Goal: Information Seeking & Learning: Compare options

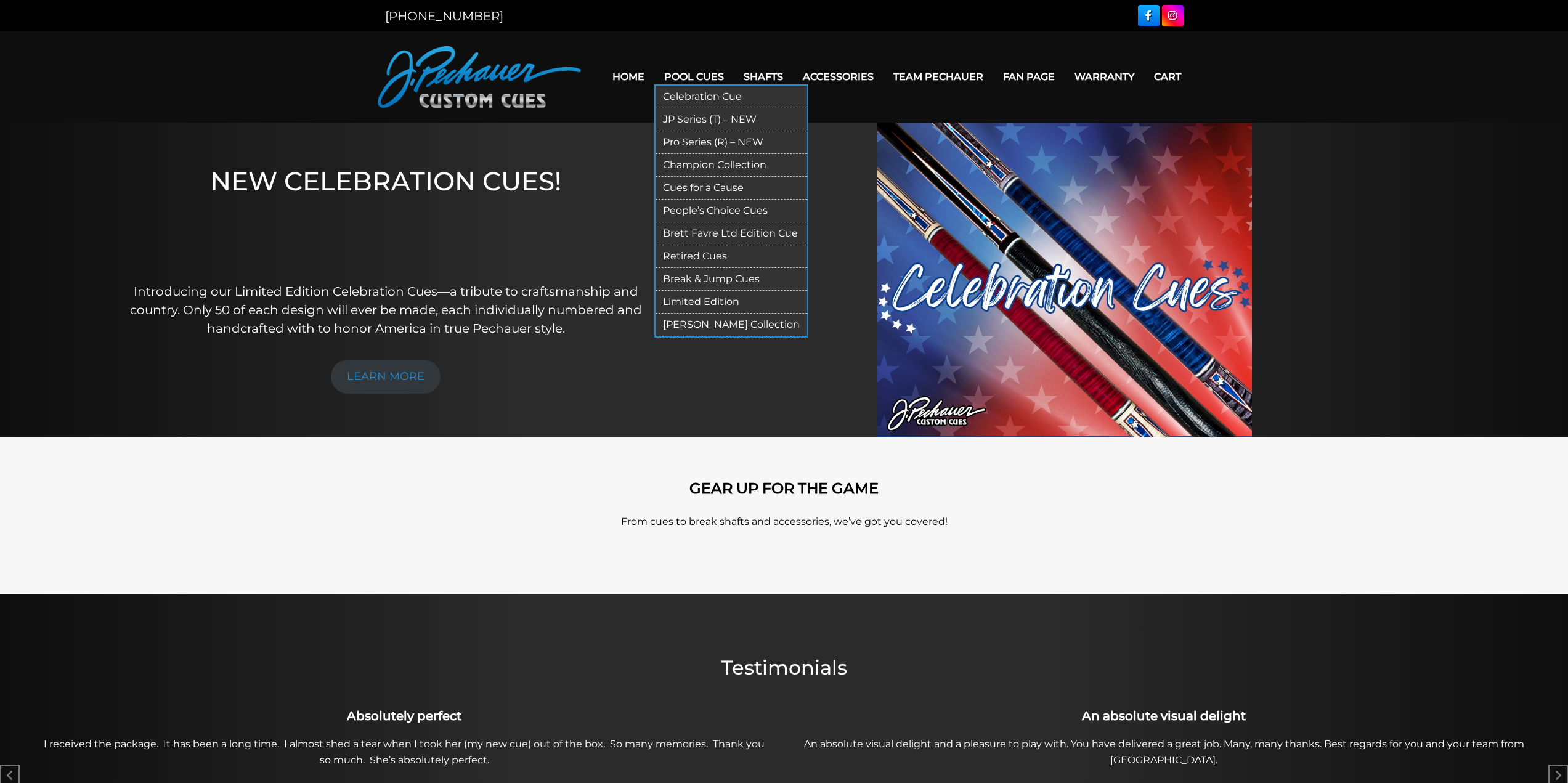
click at [705, 206] on link "People’s Choice Cues" at bounding box center [731, 210] width 152 height 23
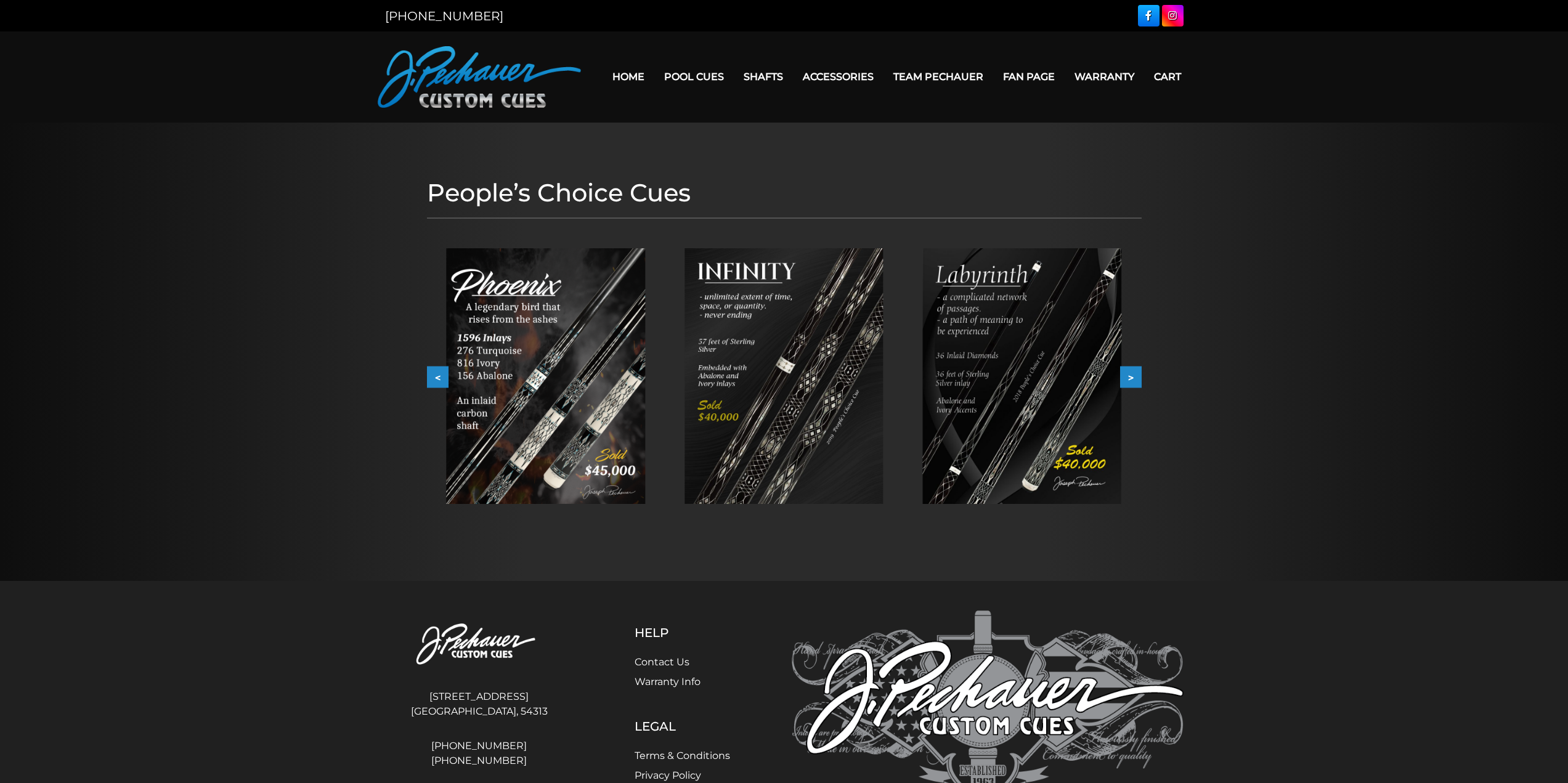
click at [1134, 384] on button ">" at bounding box center [1130, 377] width 21 height 21
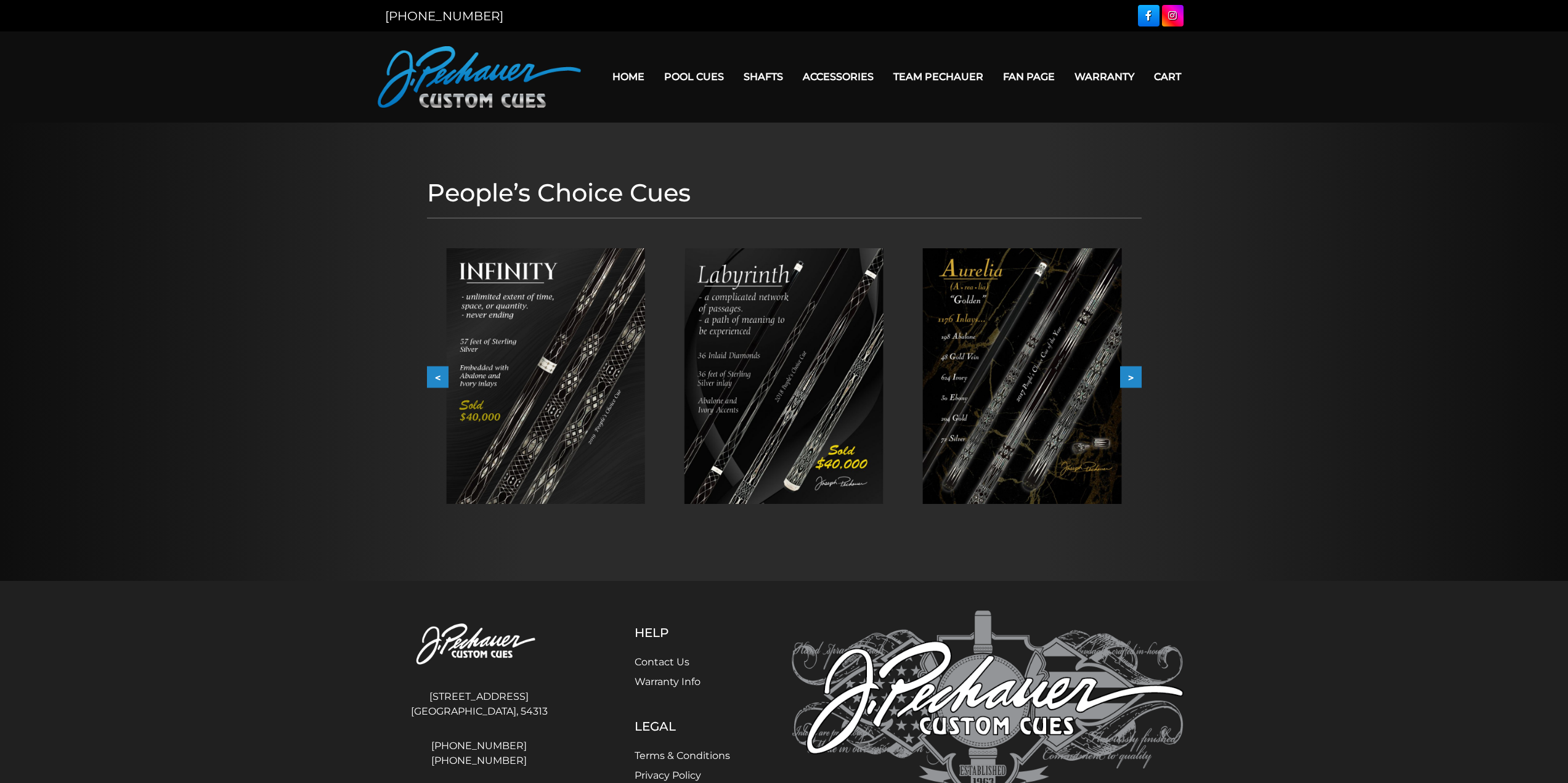
click at [1134, 384] on button ">" at bounding box center [1130, 377] width 21 height 21
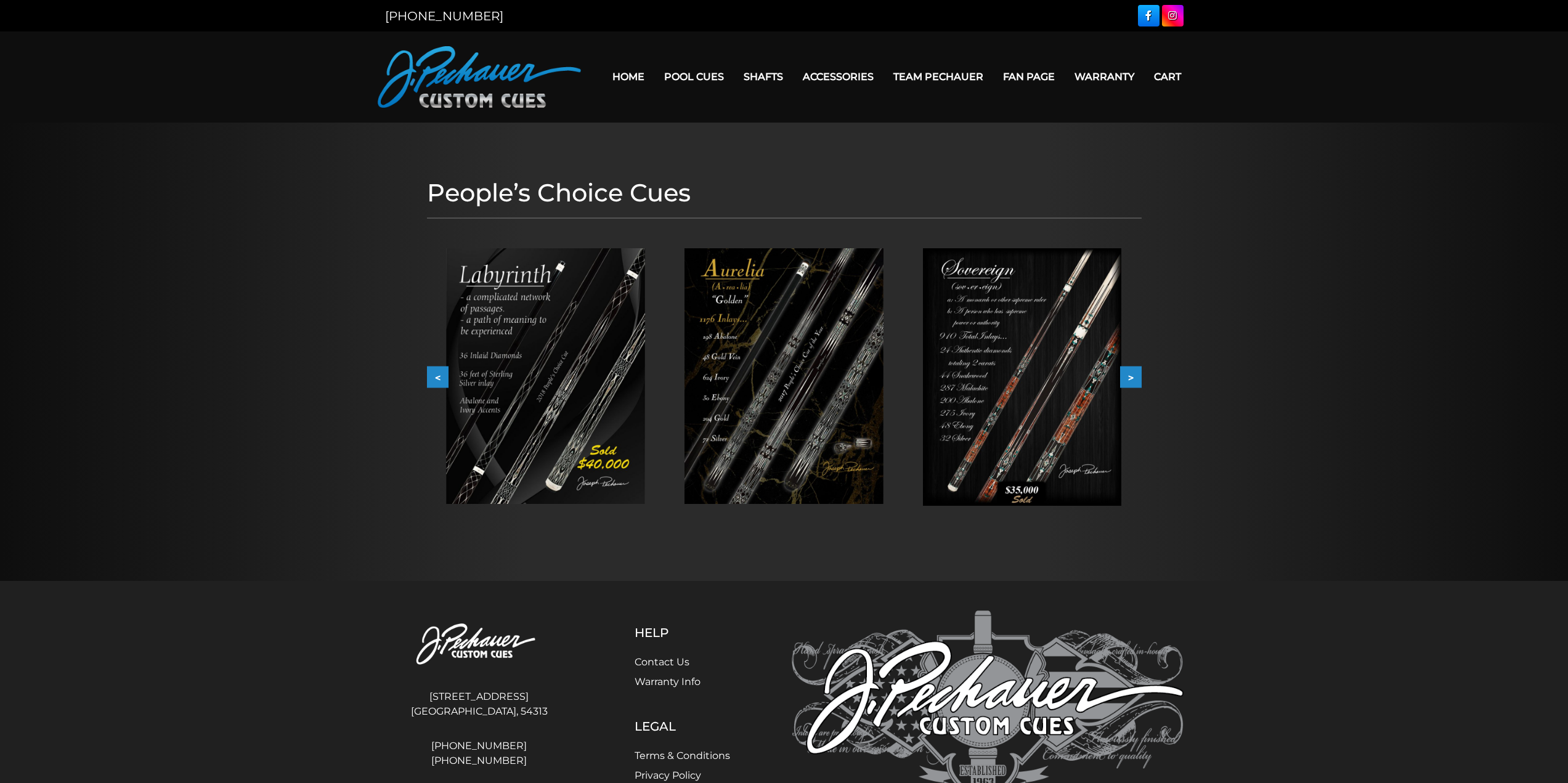
click at [1134, 384] on button ">" at bounding box center [1130, 377] width 21 height 21
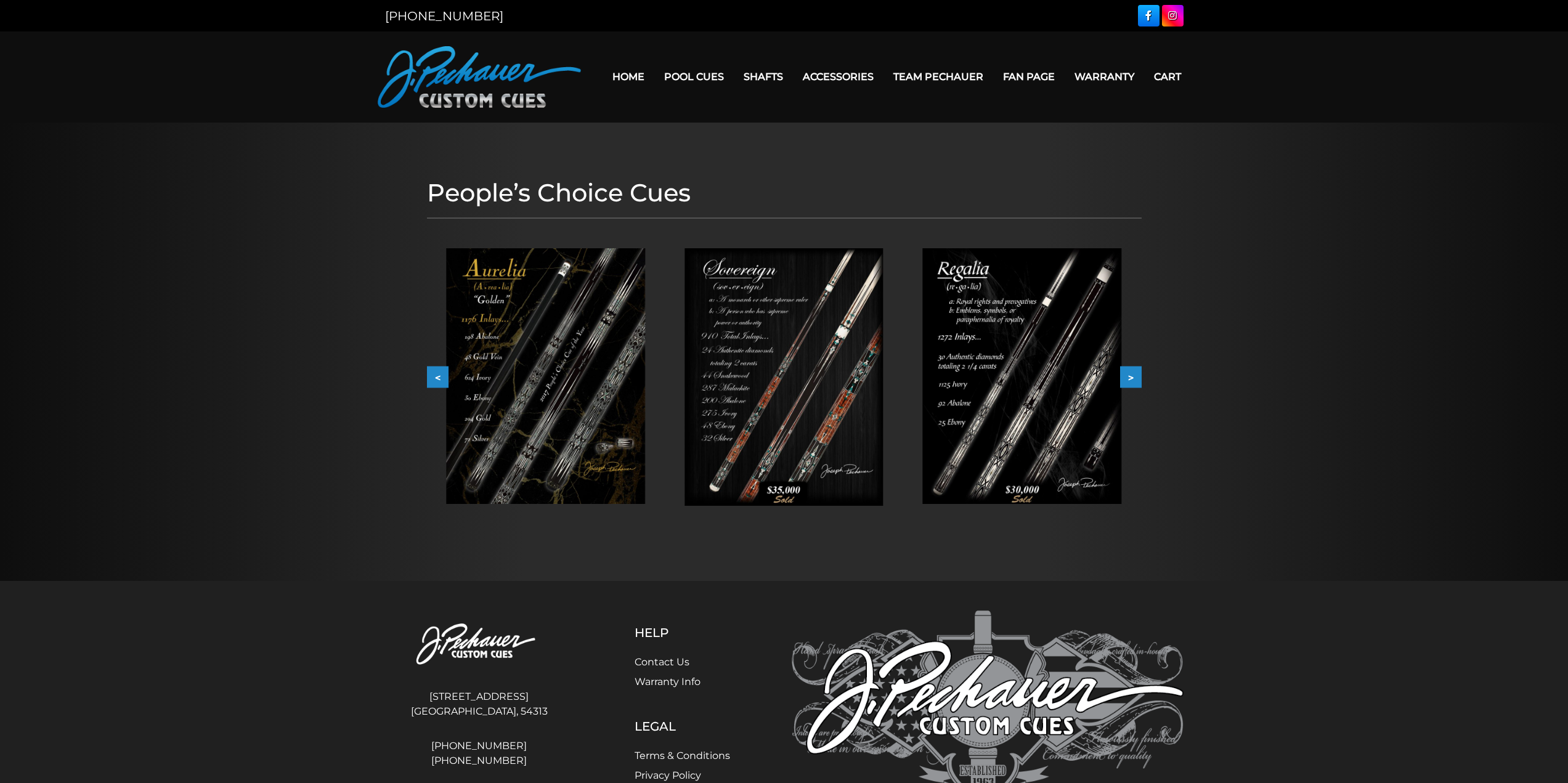
click at [1134, 384] on button ">" at bounding box center [1130, 377] width 21 height 21
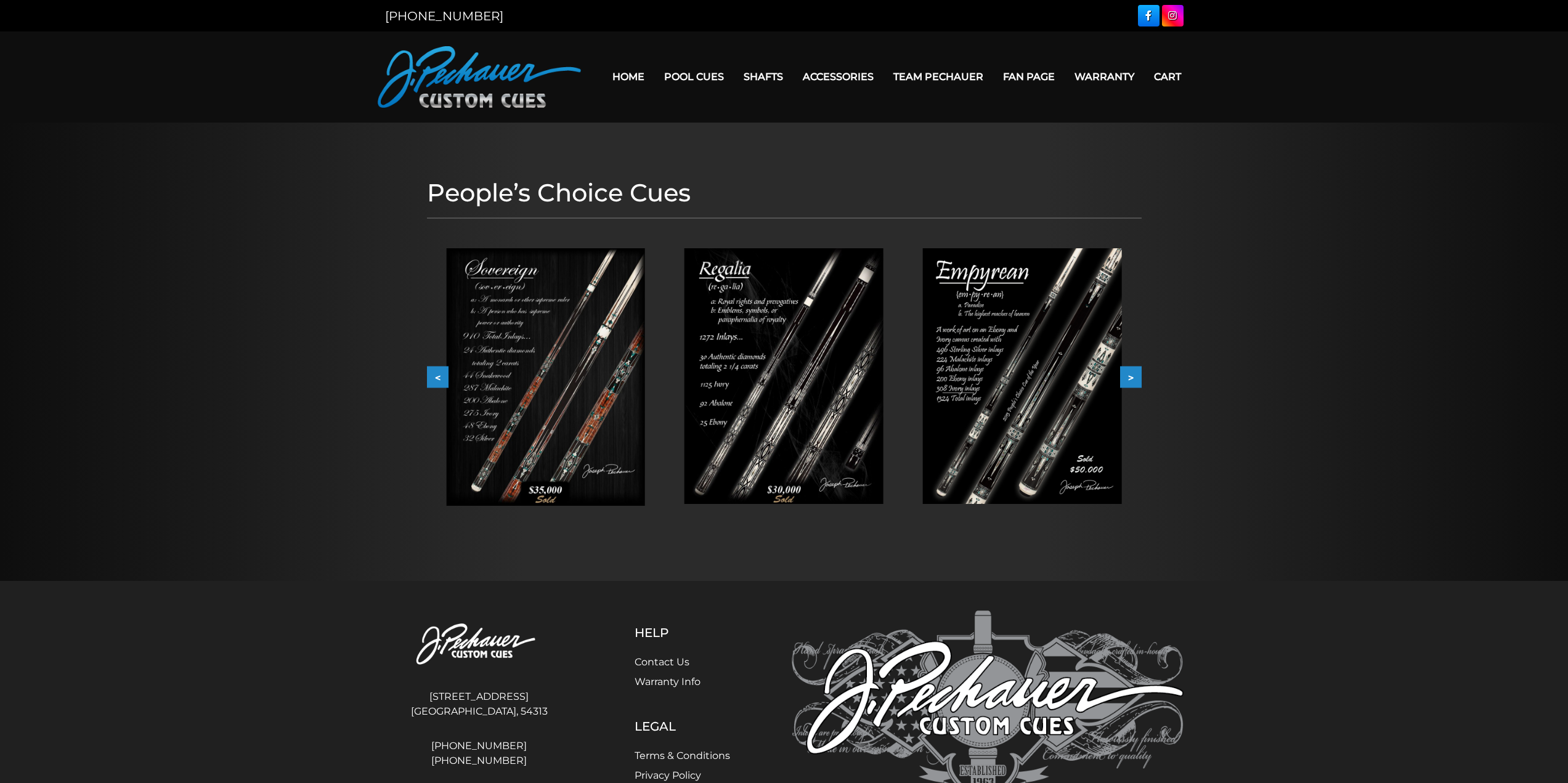
click at [1134, 384] on button ">" at bounding box center [1130, 377] width 21 height 21
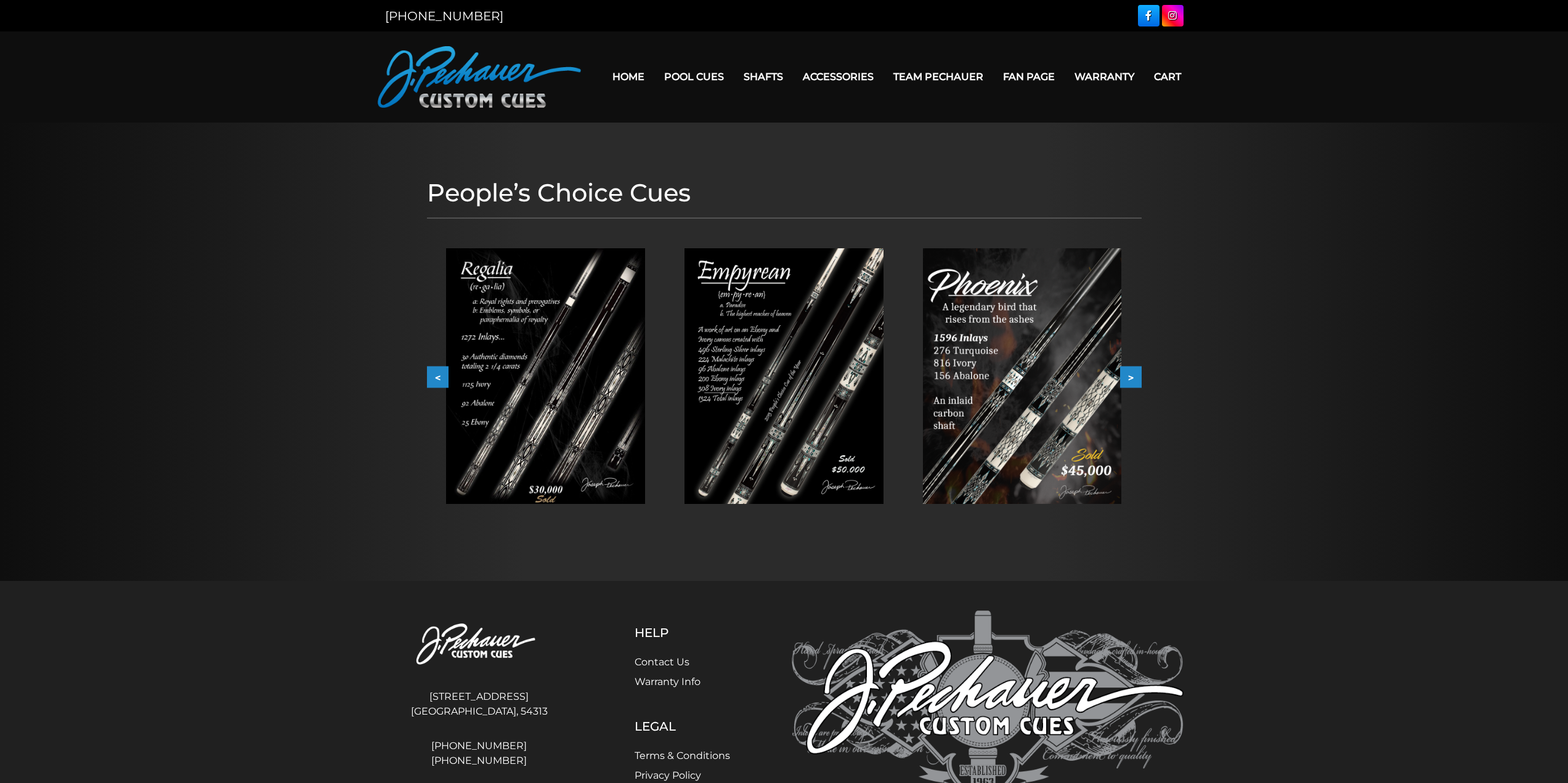
click at [1134, 384] on button ">" at bounding box center [1130, 377] width 21 height 21
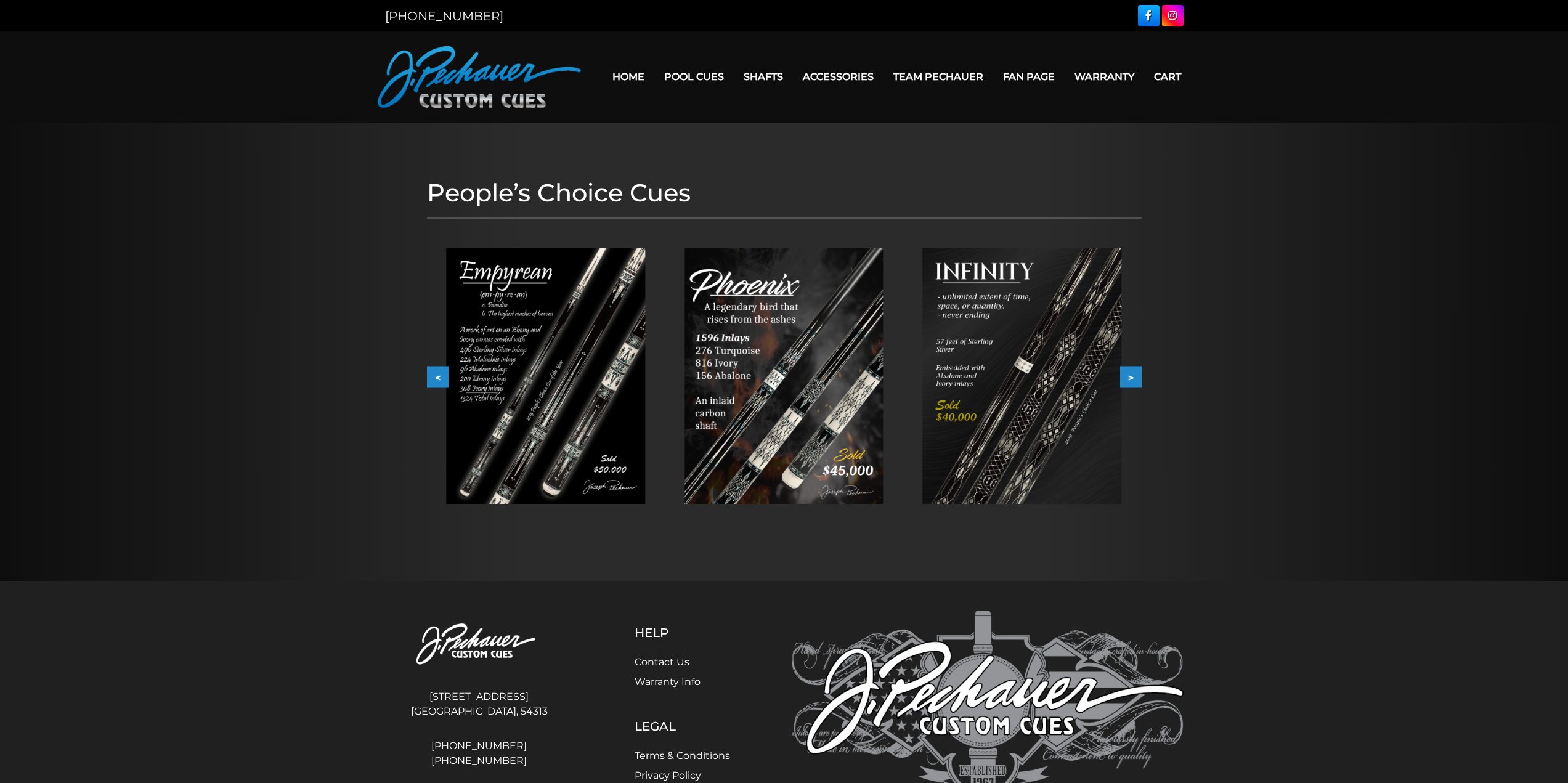
click at [1134, 384] on button ">" at bounding box center [1130, 377] width 21 height 21
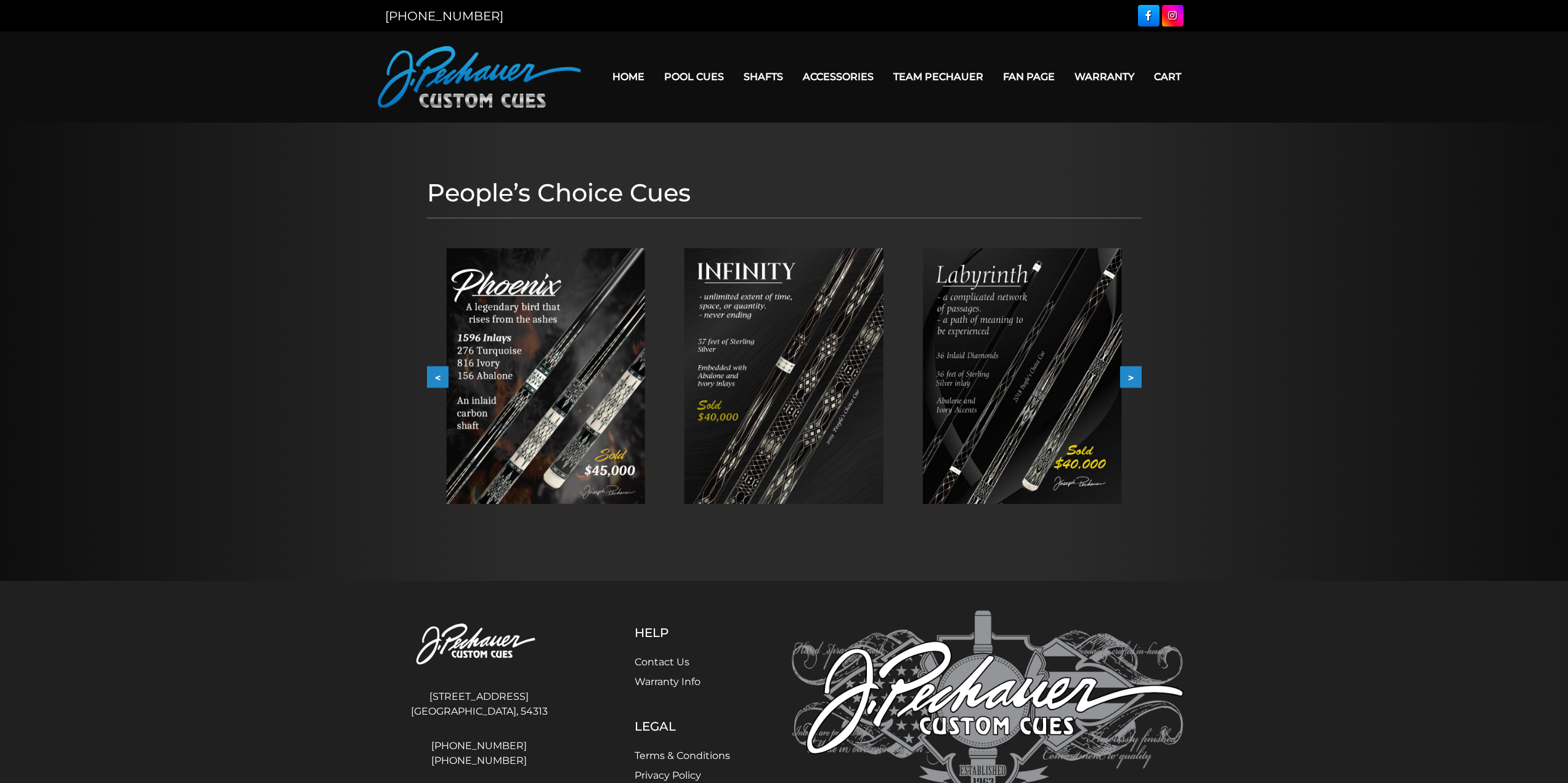
click at [562, 426] on img at bounding box center [545, 376] width 199 height 255
click at [1008, 370] on img at bounding box center [1022, 376] width 199 height 255
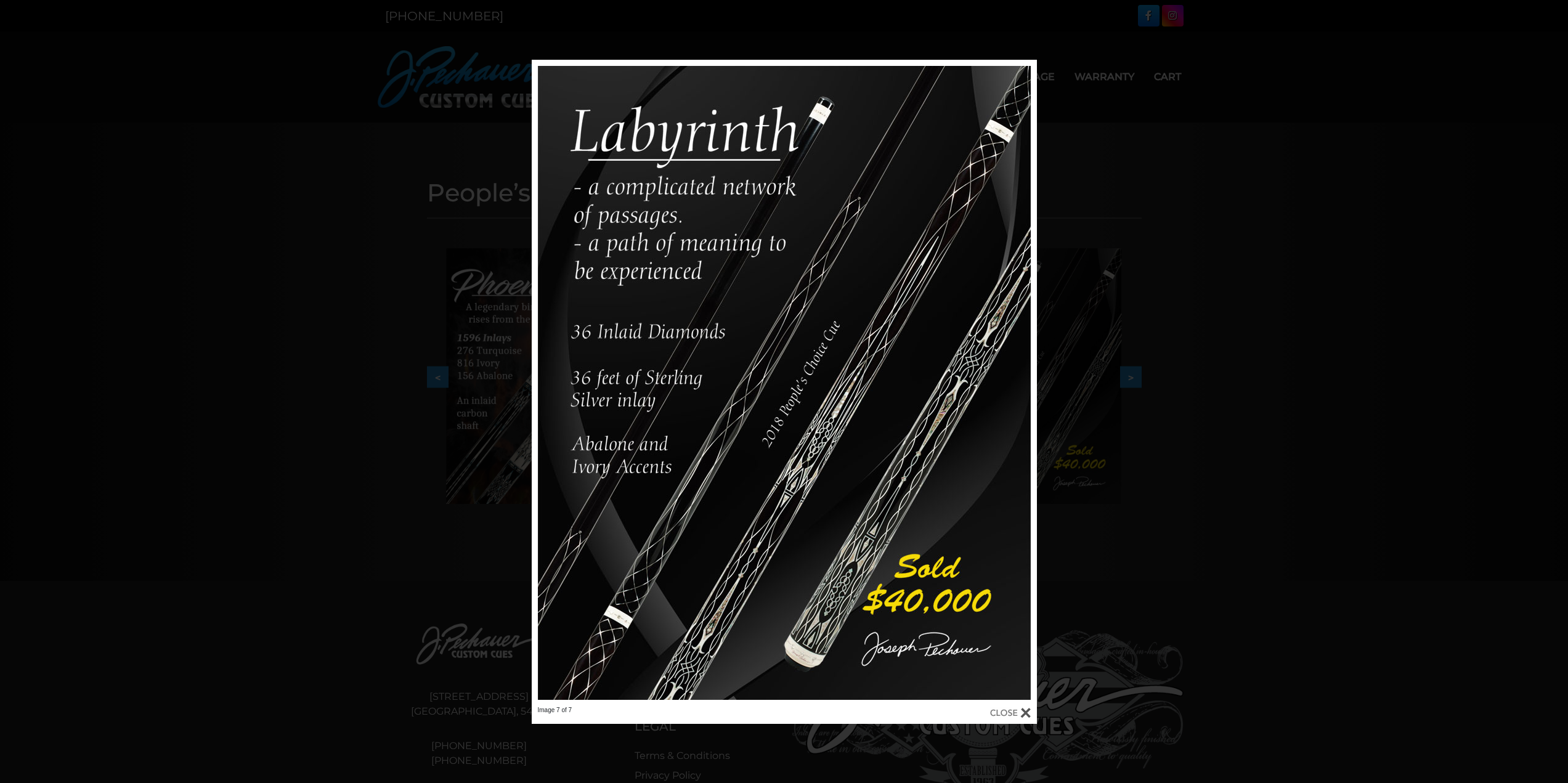
click at [1210, 352] on div "Image 7 of 7" at bounding box center [784, 392] width 1568 height 664
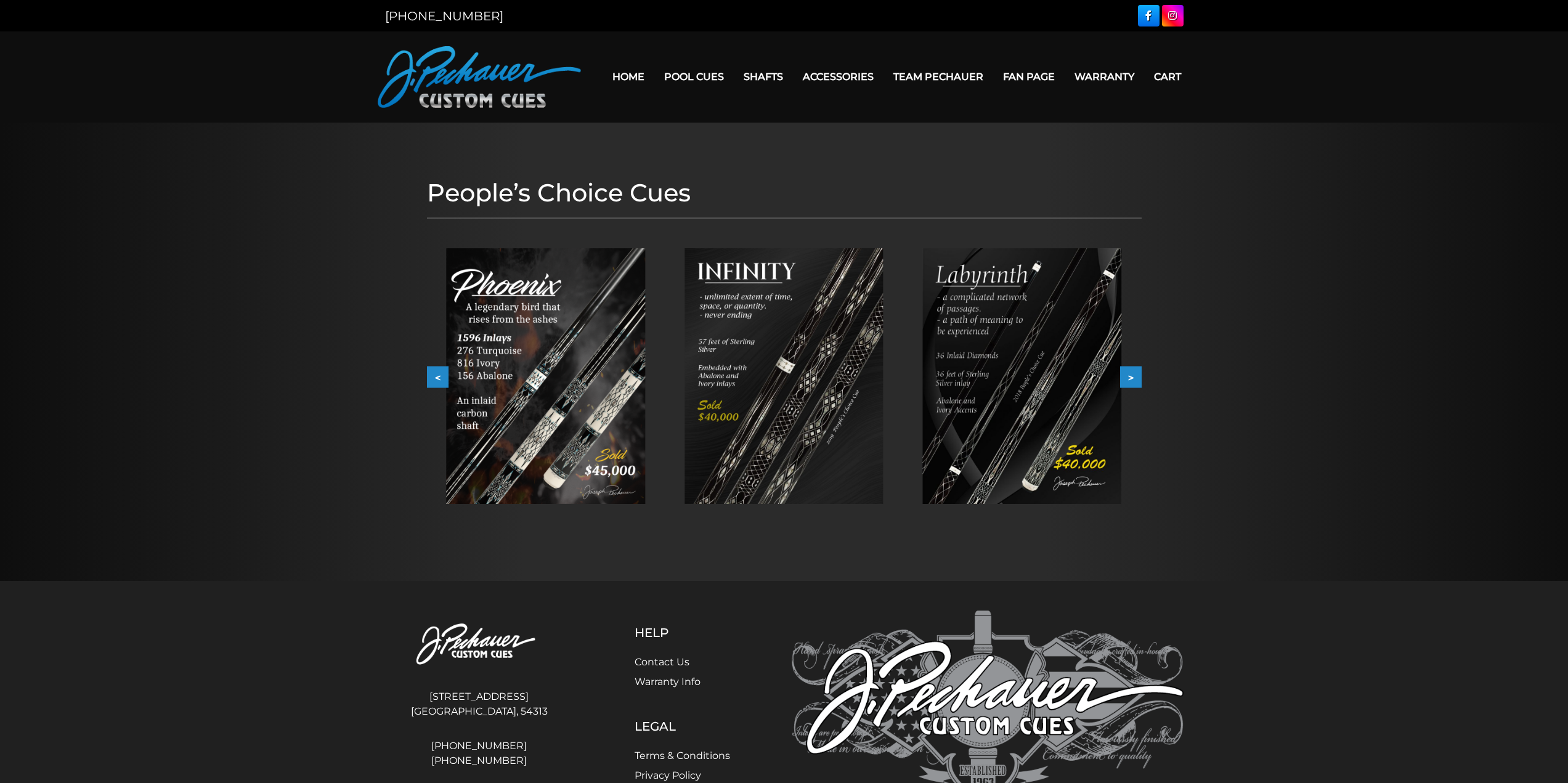
click at [790, 368] on img at bounding box center [784, 376] width 199 height 255
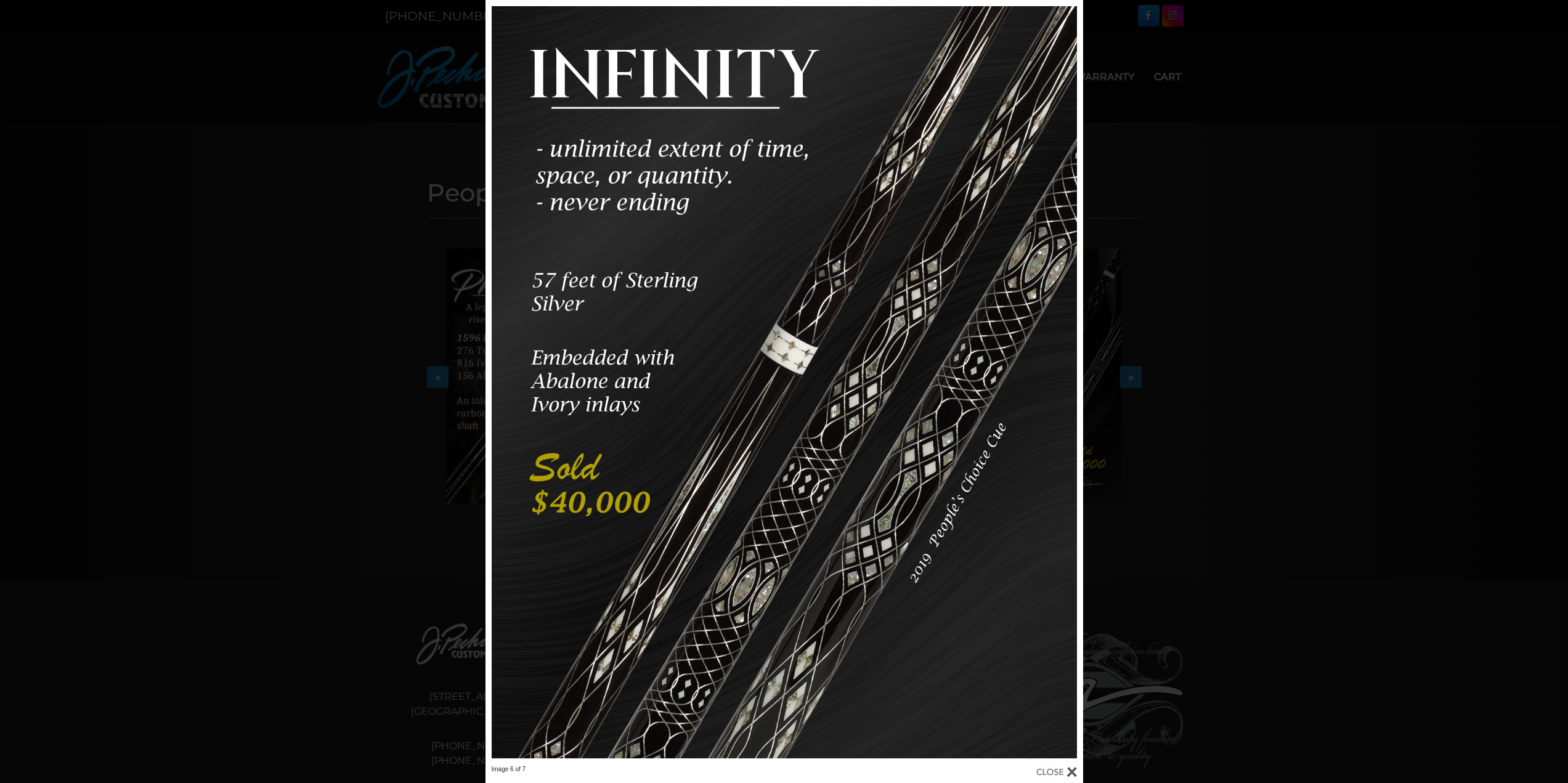
click at [1175, 260] on div "Image 6 of 7" at bounding box center [784, 392] width 1568 height 783
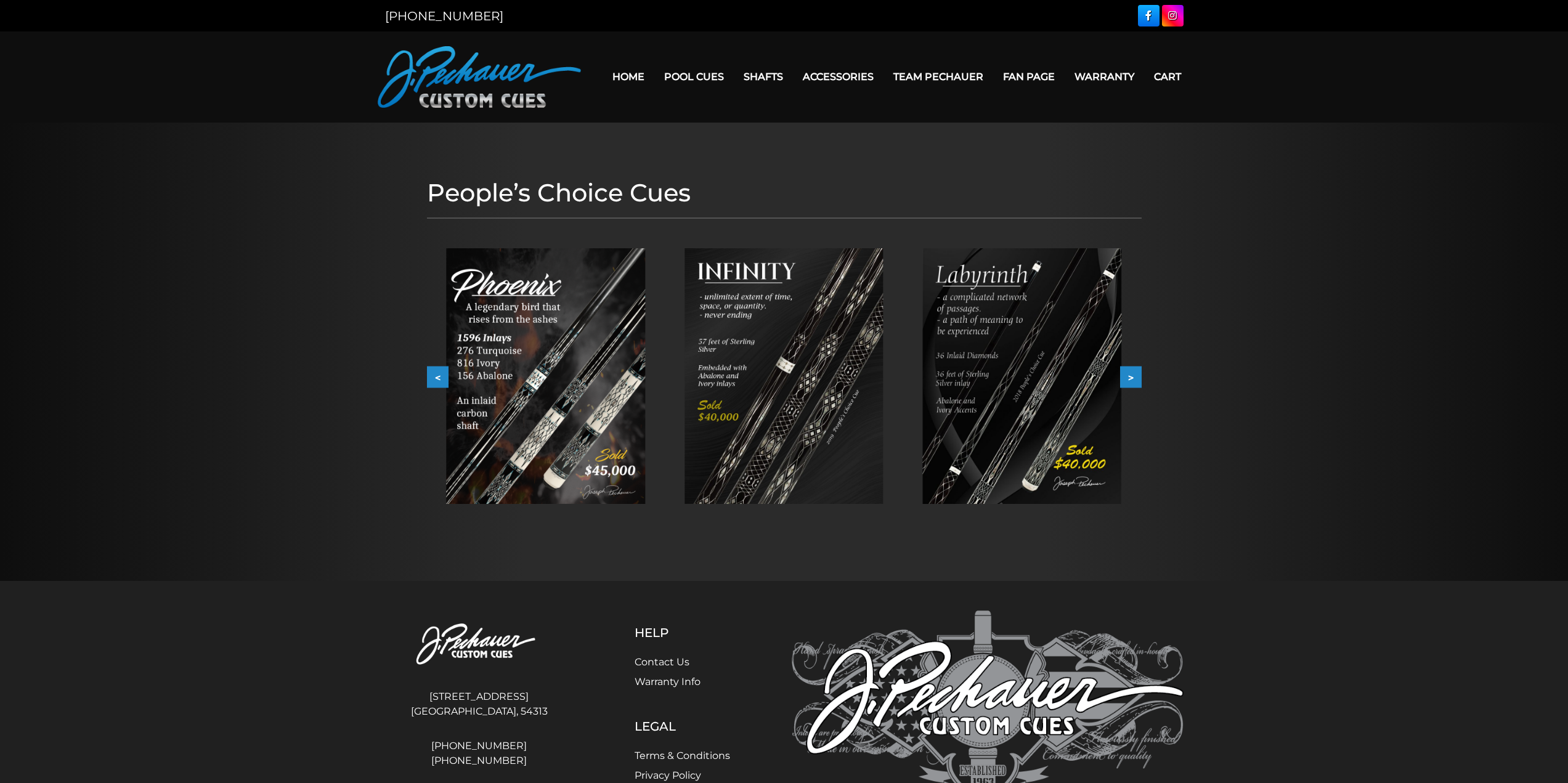
click at [552, 368] on img at bounding box center [545, 376] width 199 height 255
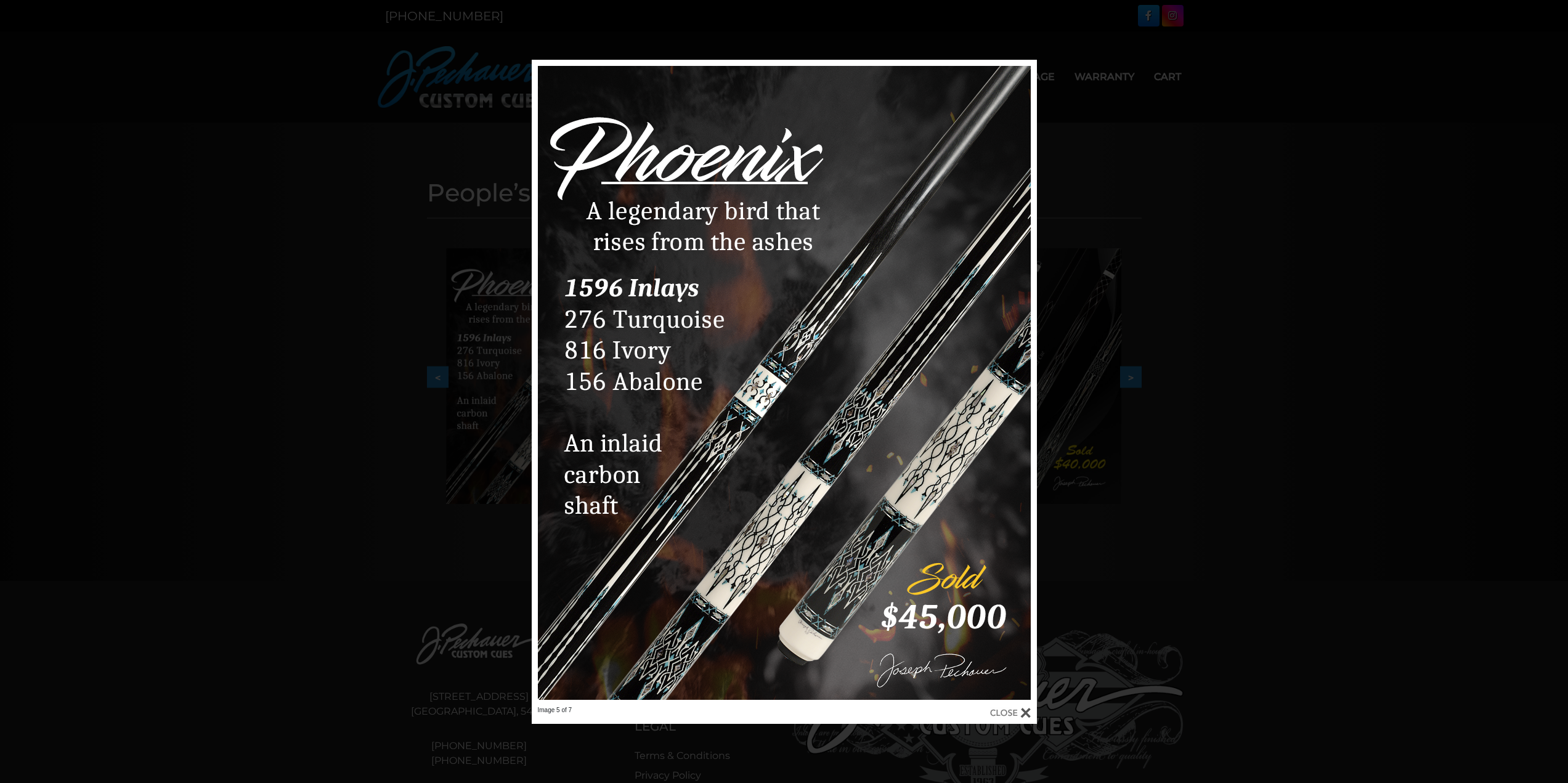
click at [1008, 709] on div at bounding box center [1010, 713] width 40 height 14
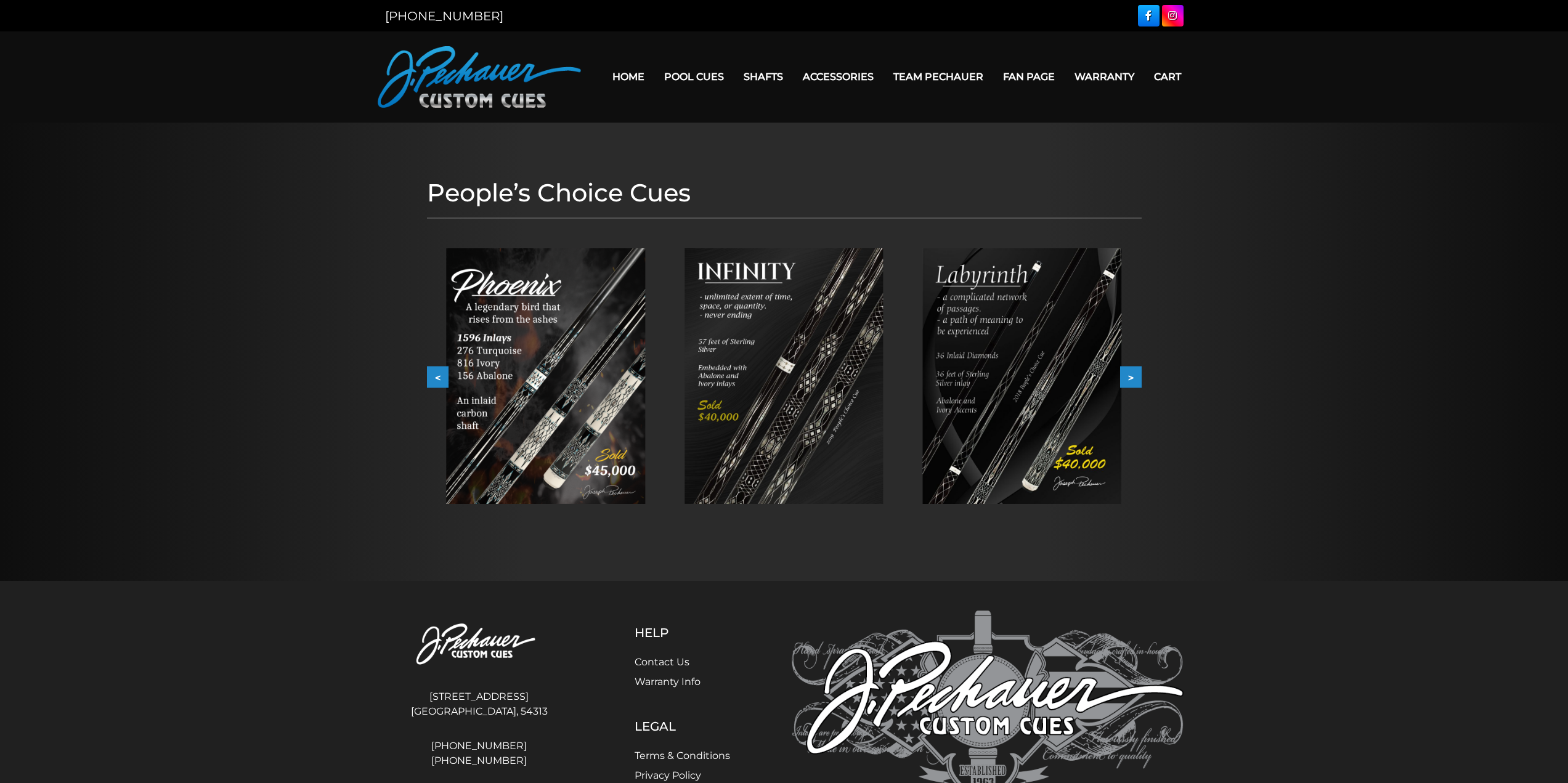
click at [1128, 377] on button ">" at bounding box center [1130, 377] width 21 height 21
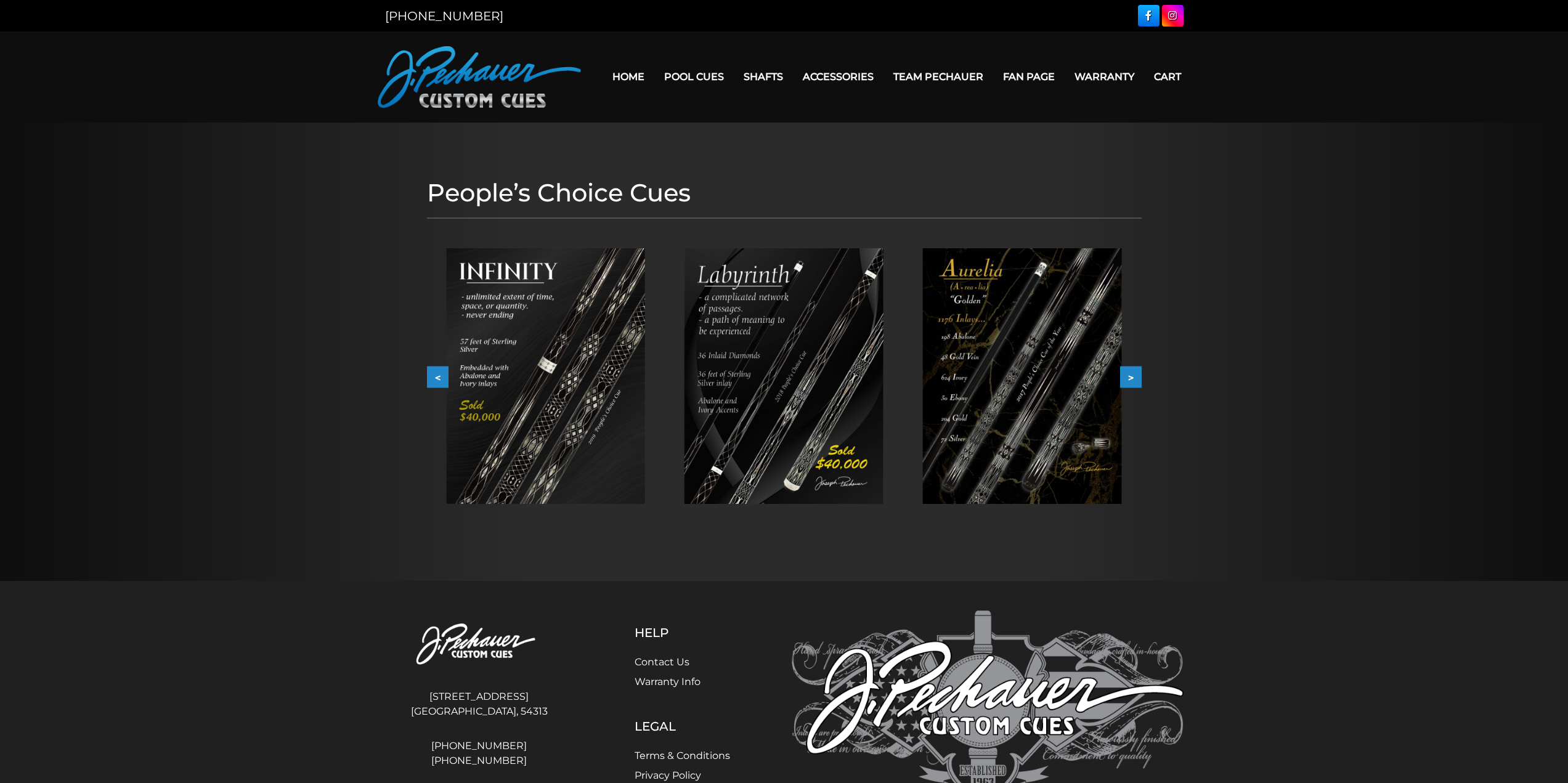
click at [1131, 377] on button ">" at bounding box center [1130, 377] width 21 height 21
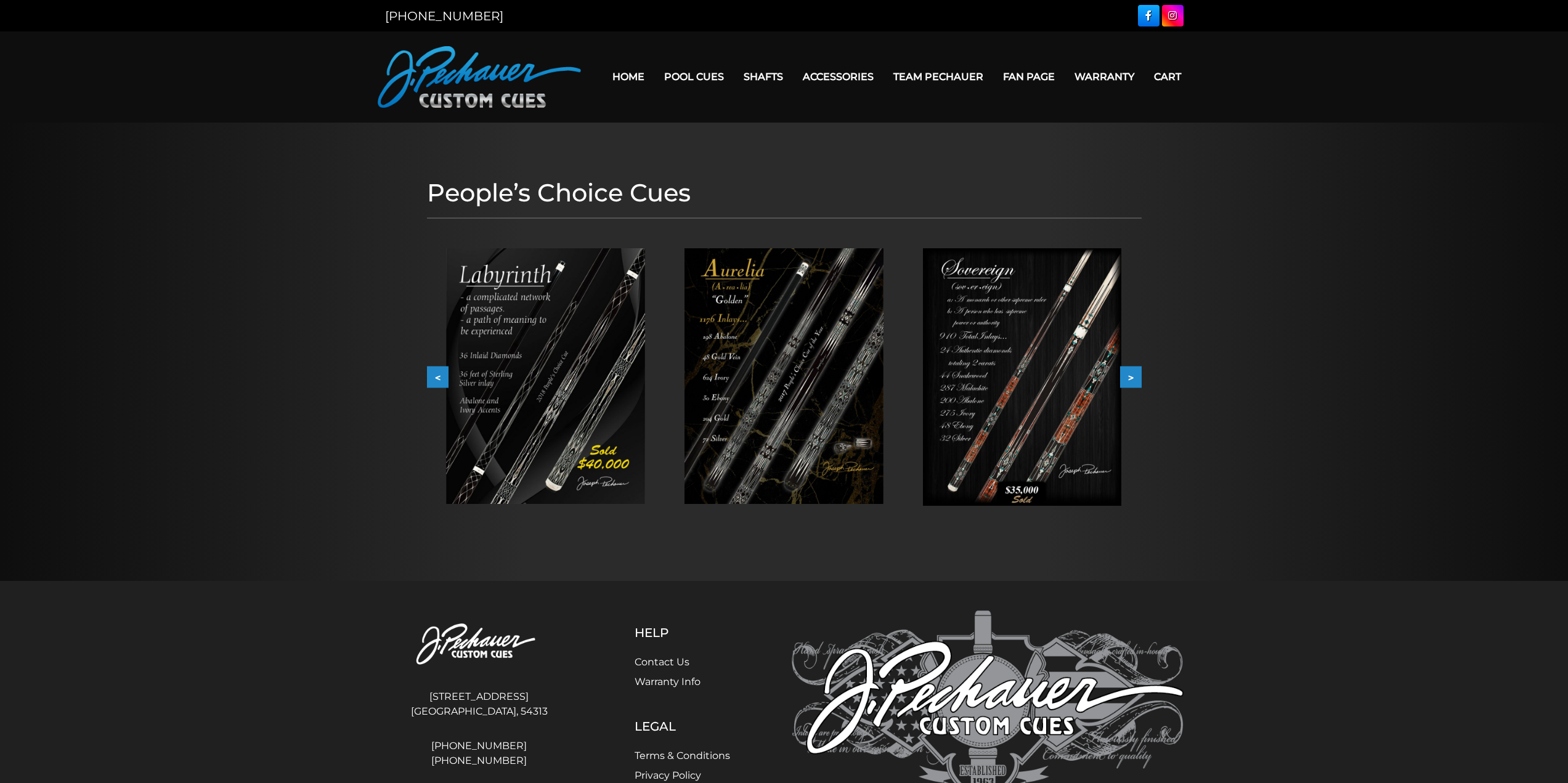
click at [1131, 377] on button ">" at bounding box center [1130, 377] width 21 height 21
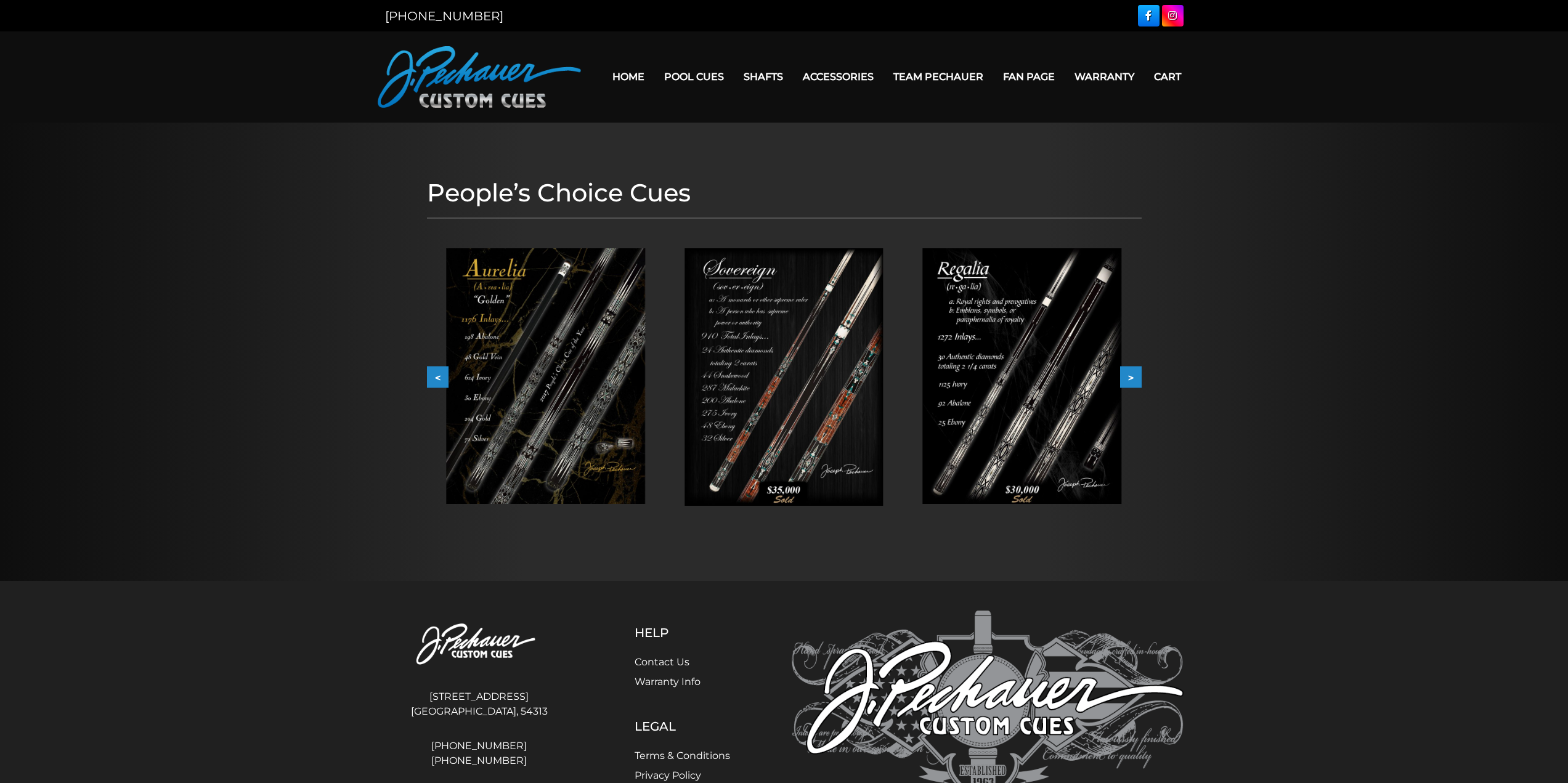
click at [1131, 377] on button ">" at bounding box center [1130, 377] width 21 height 21
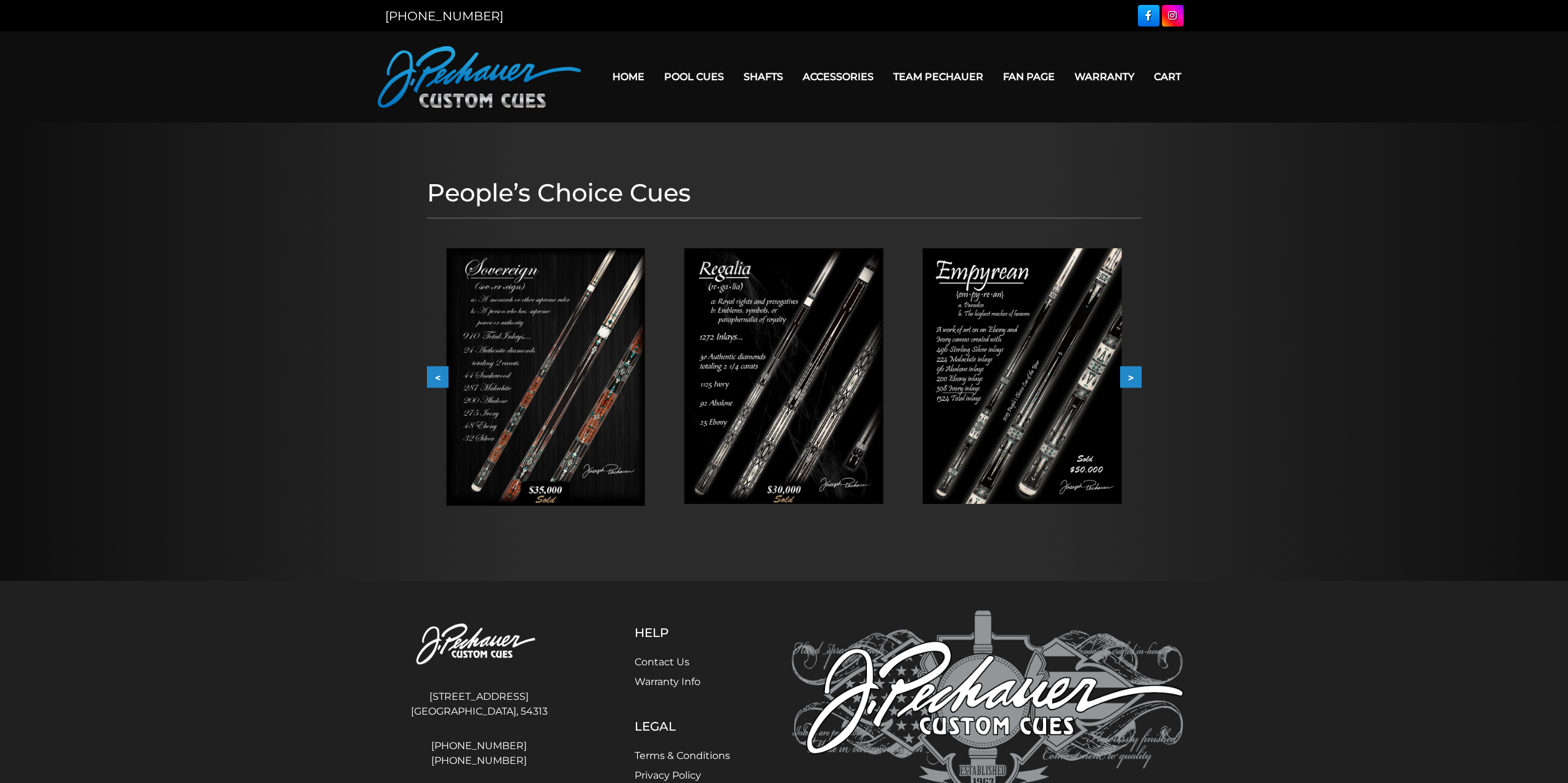
click at [1131, 377] on button ">" at bounding box center [1130, 377] width 21 height 21
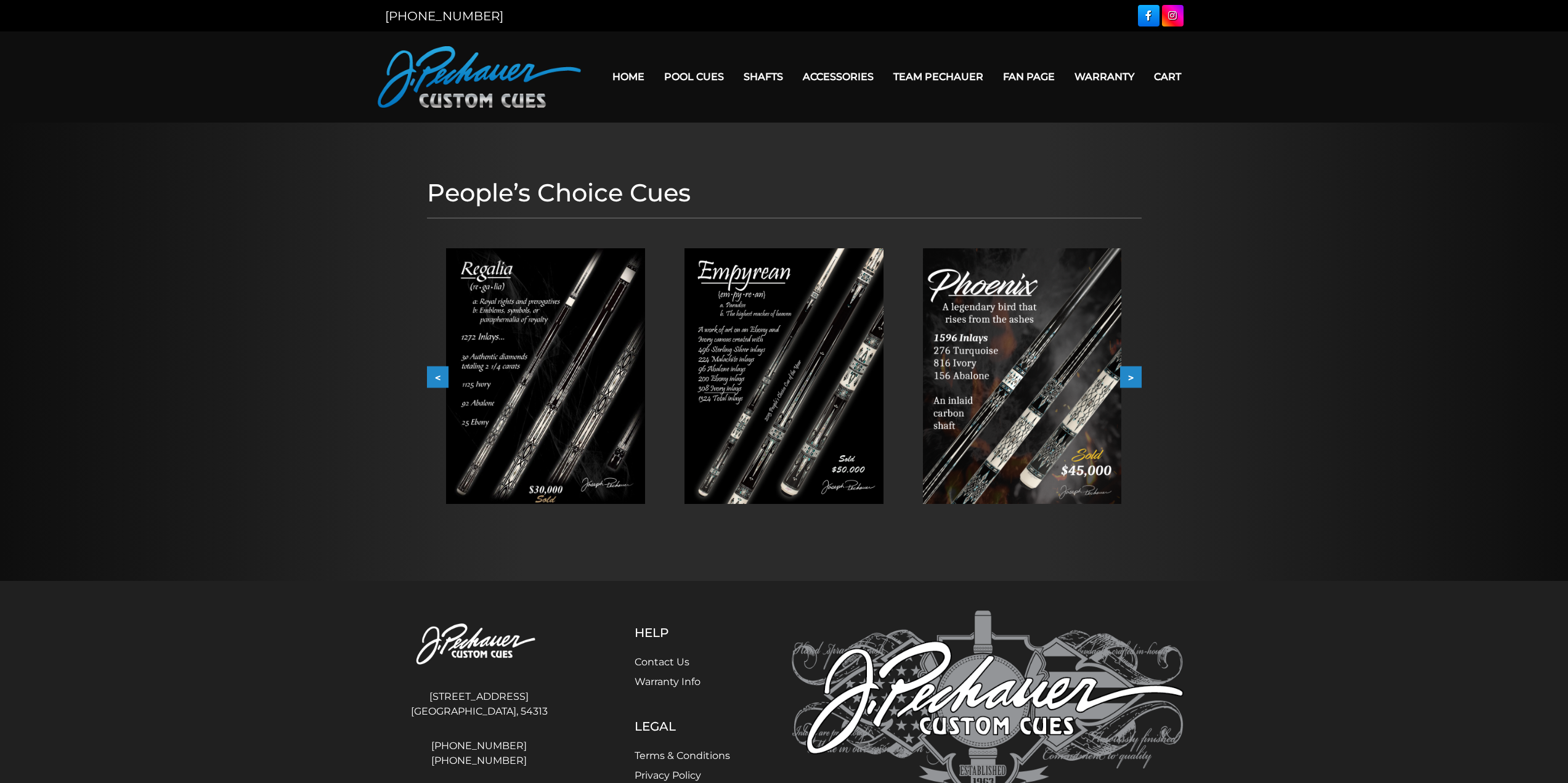
click at [1131, 377] on button ">" at bounding box center [1130, 377] width 21 height 21
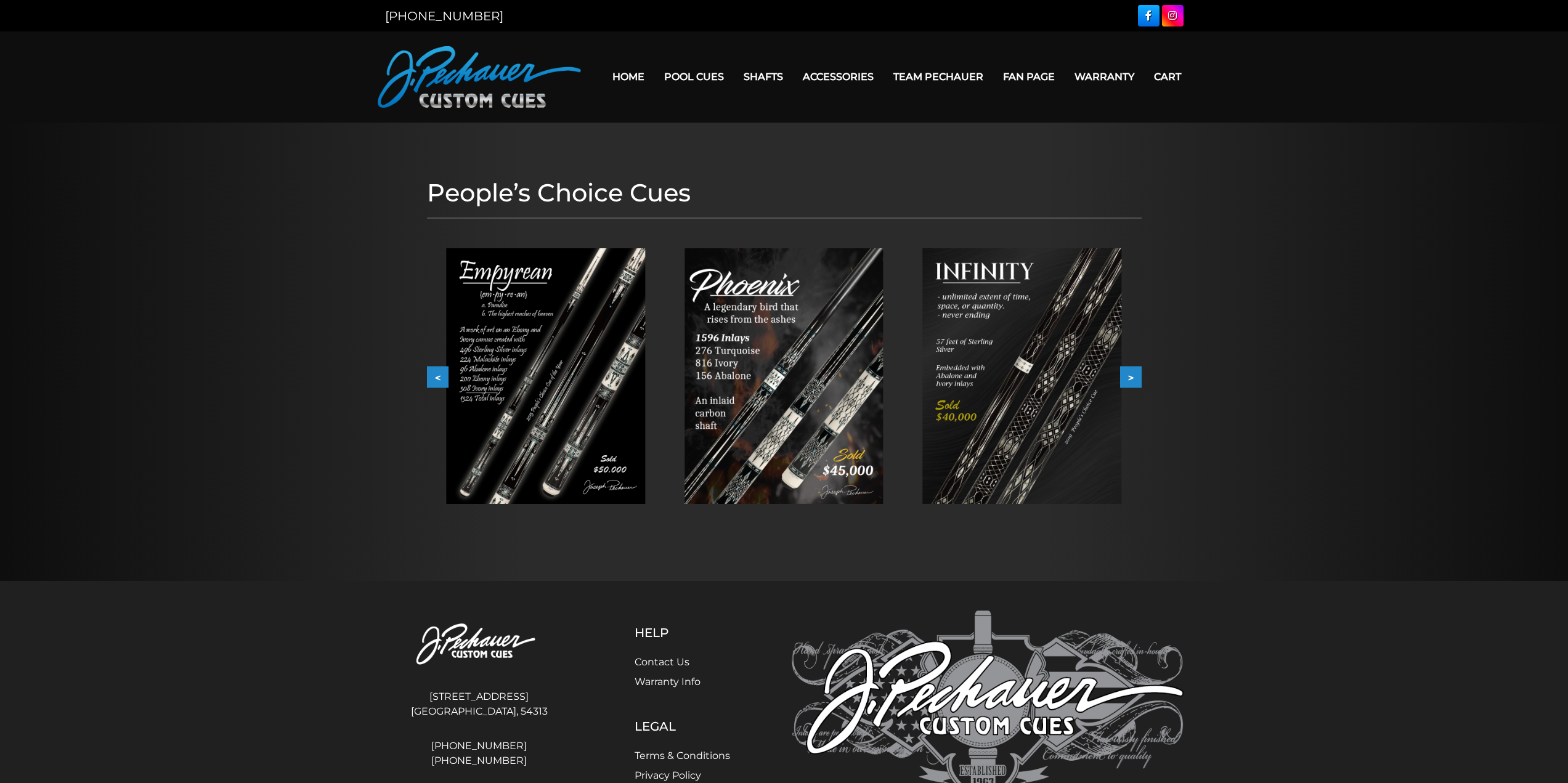
click at [1131, 377] on button ">" at bounding box center [1130, 377] width 21 height 21
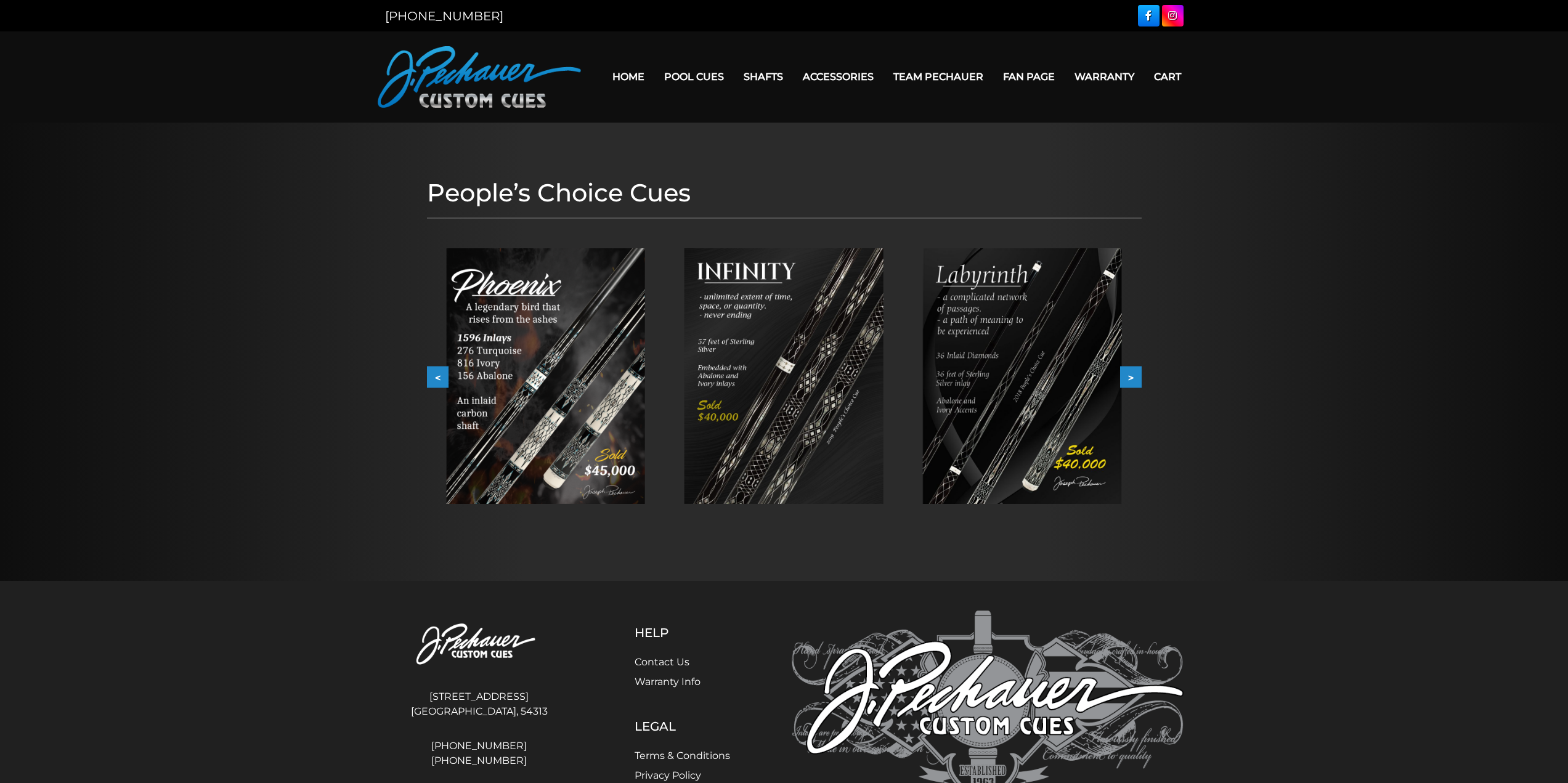
click at [1131, 377] on button ">" at bounding box center [1130, 377] width 21 height 21
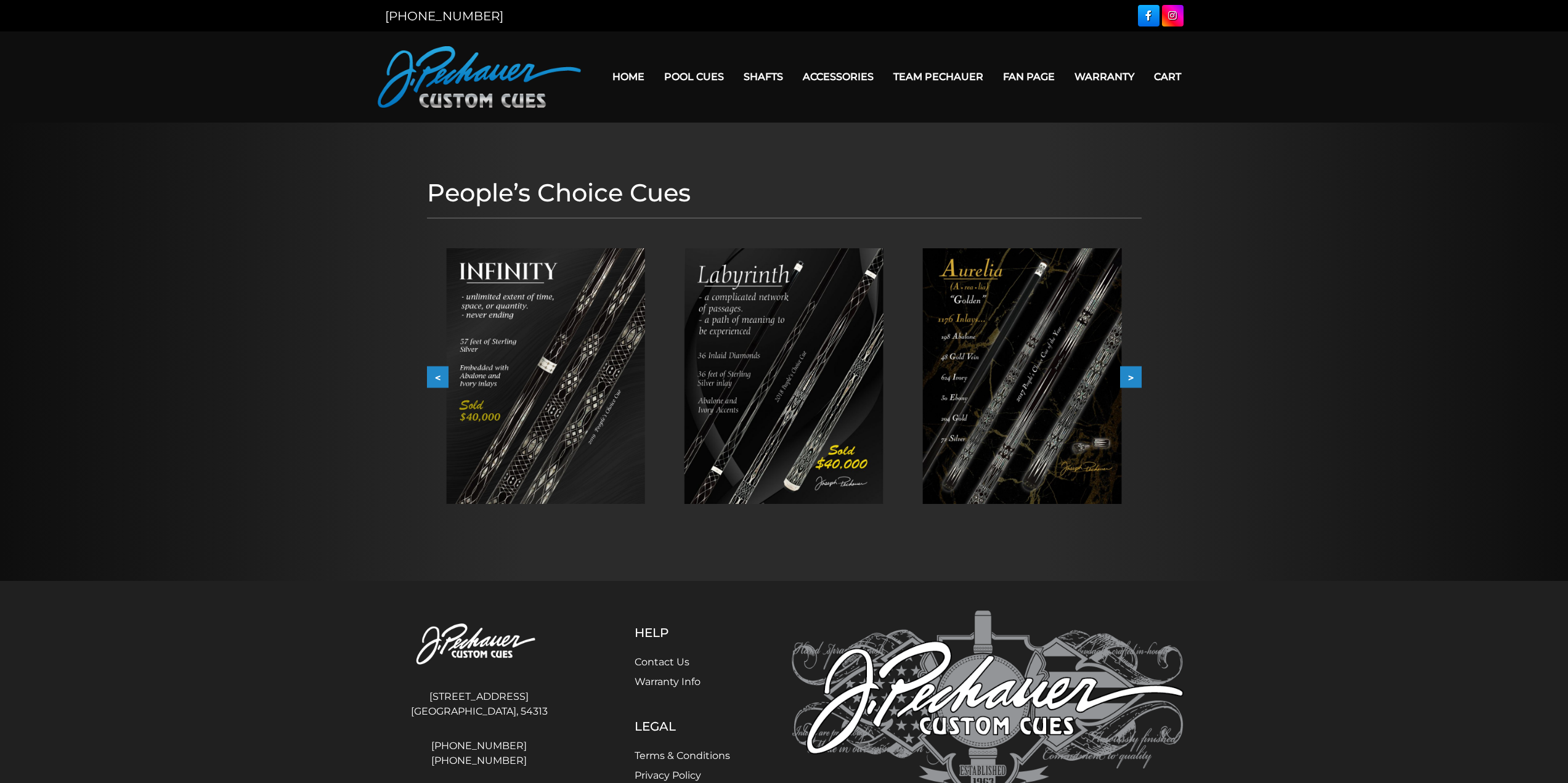
click at [1131, 377] on button ">" at bounding box center [1130, 377] width 21 height 21
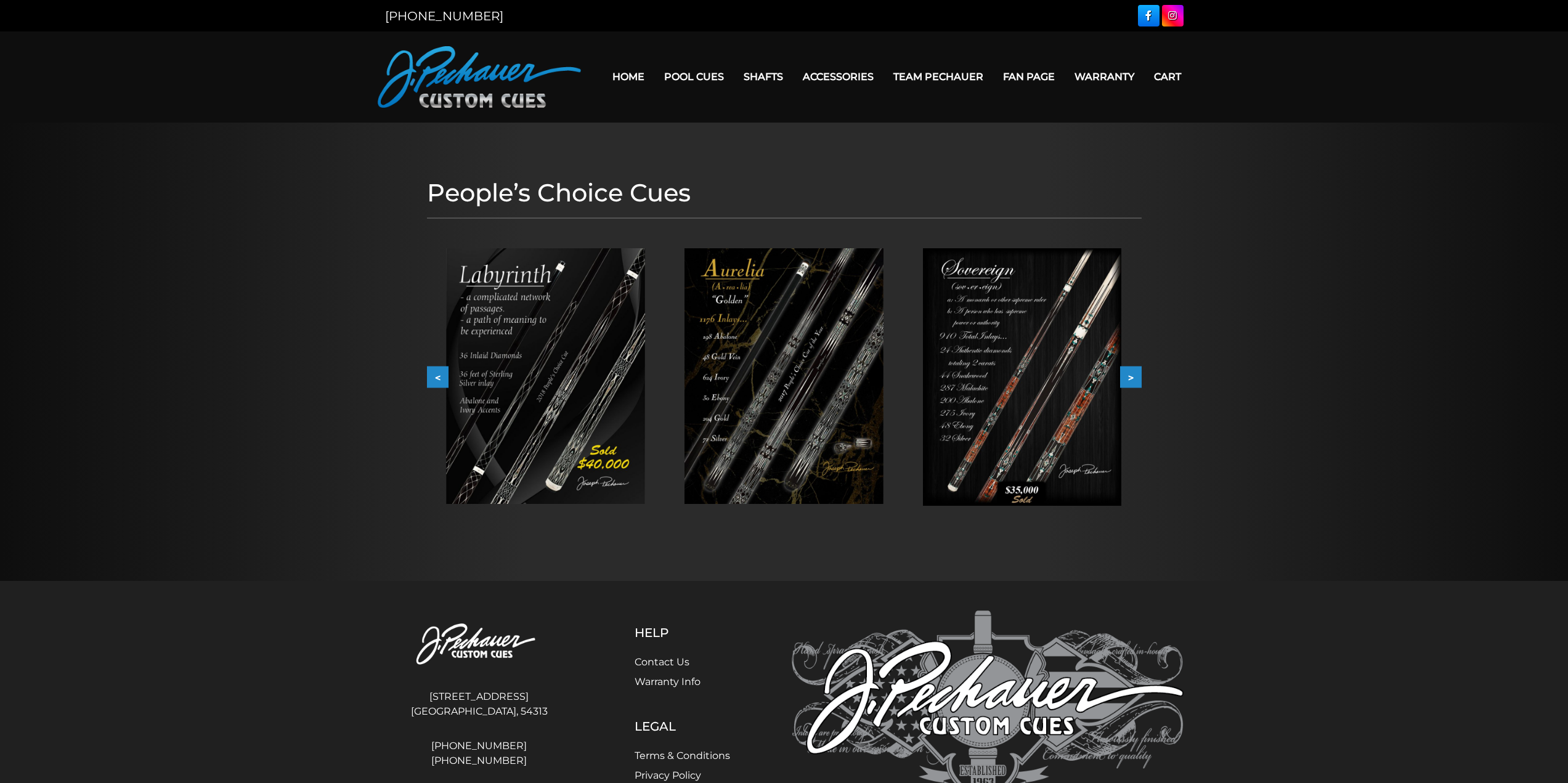
click at [1131, 377] on button ">" at bounding box center [1130, 377] width 21 height 21
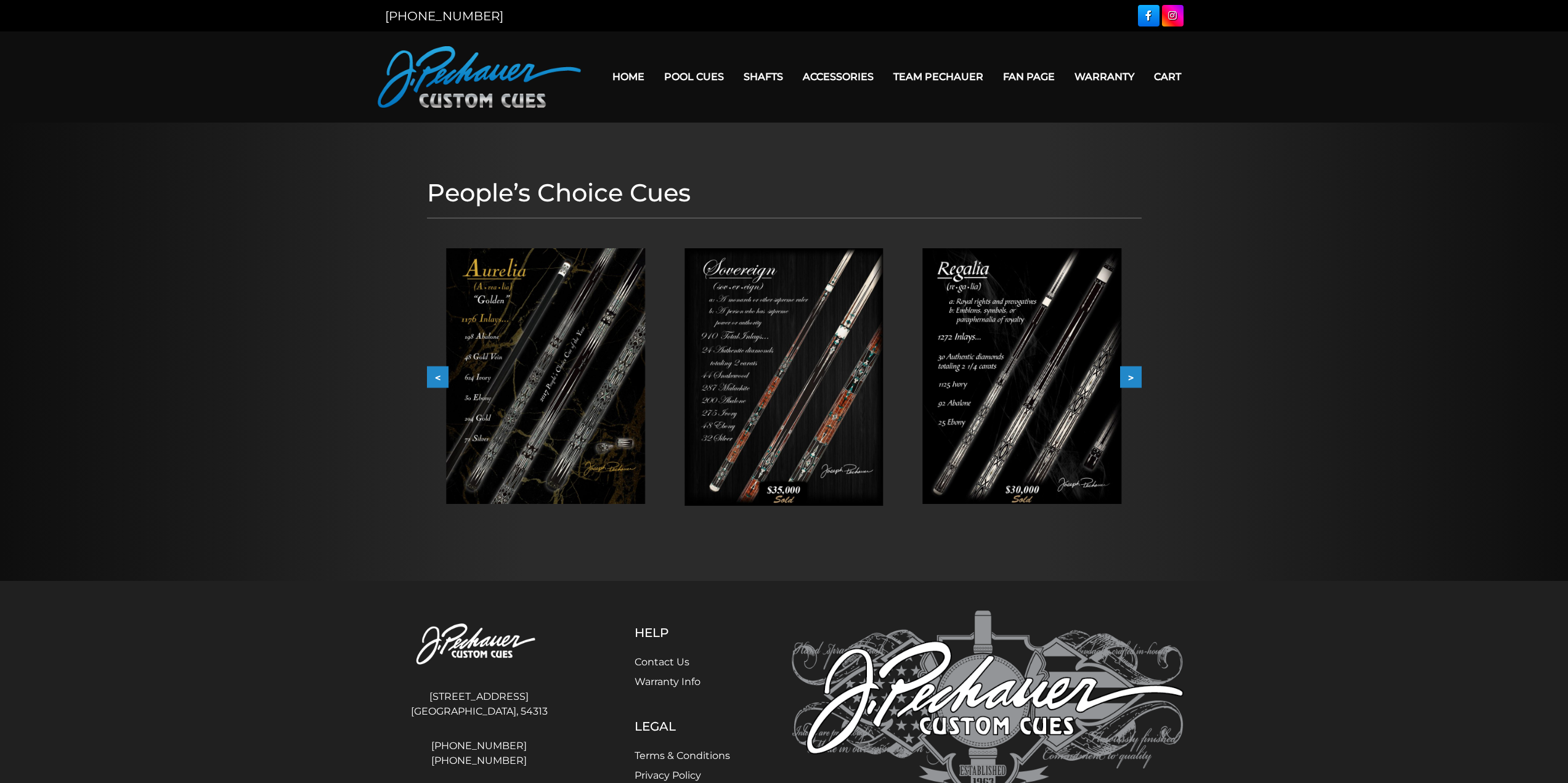
click at [837, 392] on img at bounding box center [784, 377] width 199 height 257
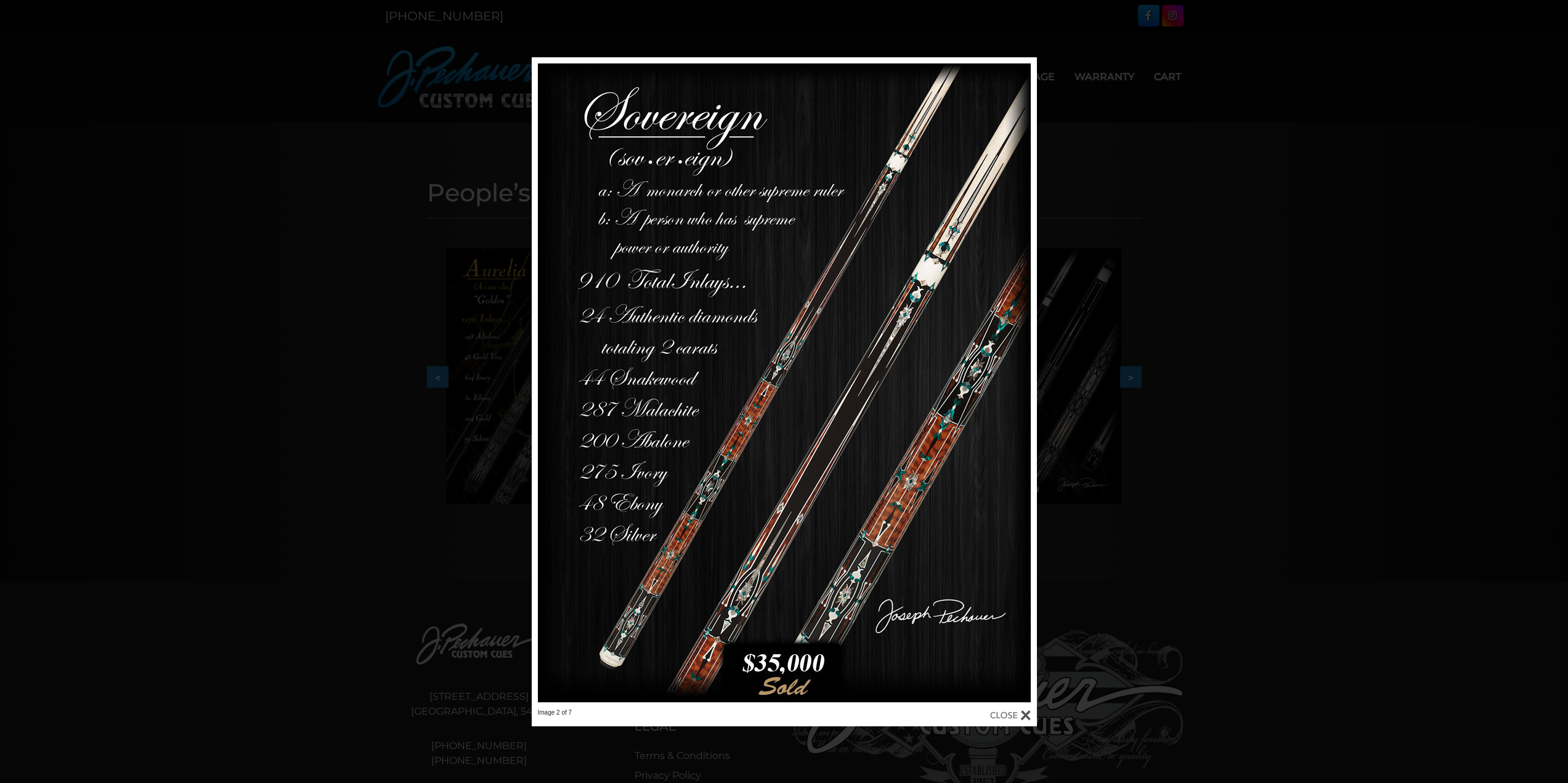
click at [1160, 219] on div "Image 2 of 7" at bounding box center [784, 392] width 1568 height 669
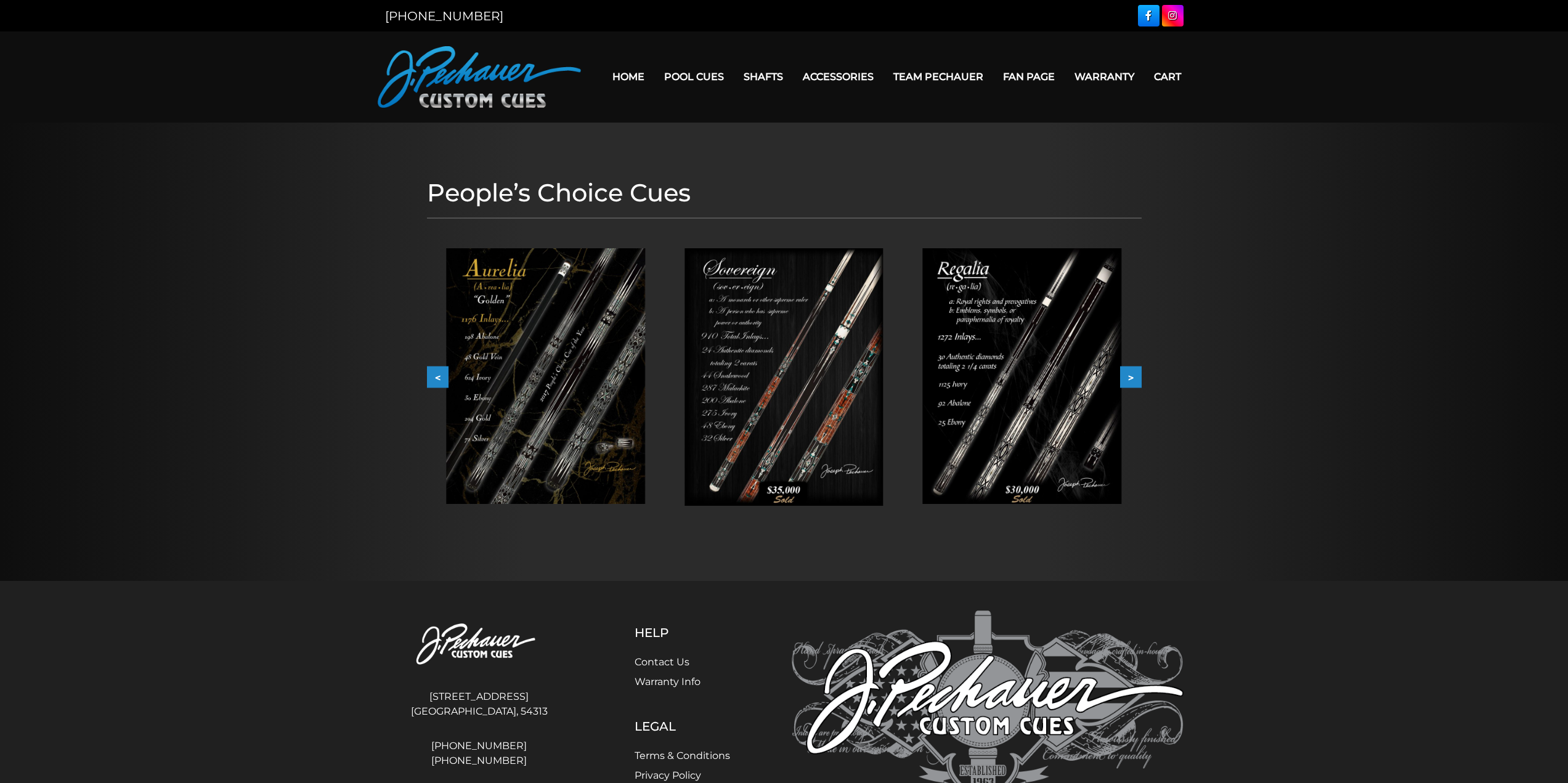
click at [1135, 378] on button ">" at bounding box center [1130, 377] width 21 height 21
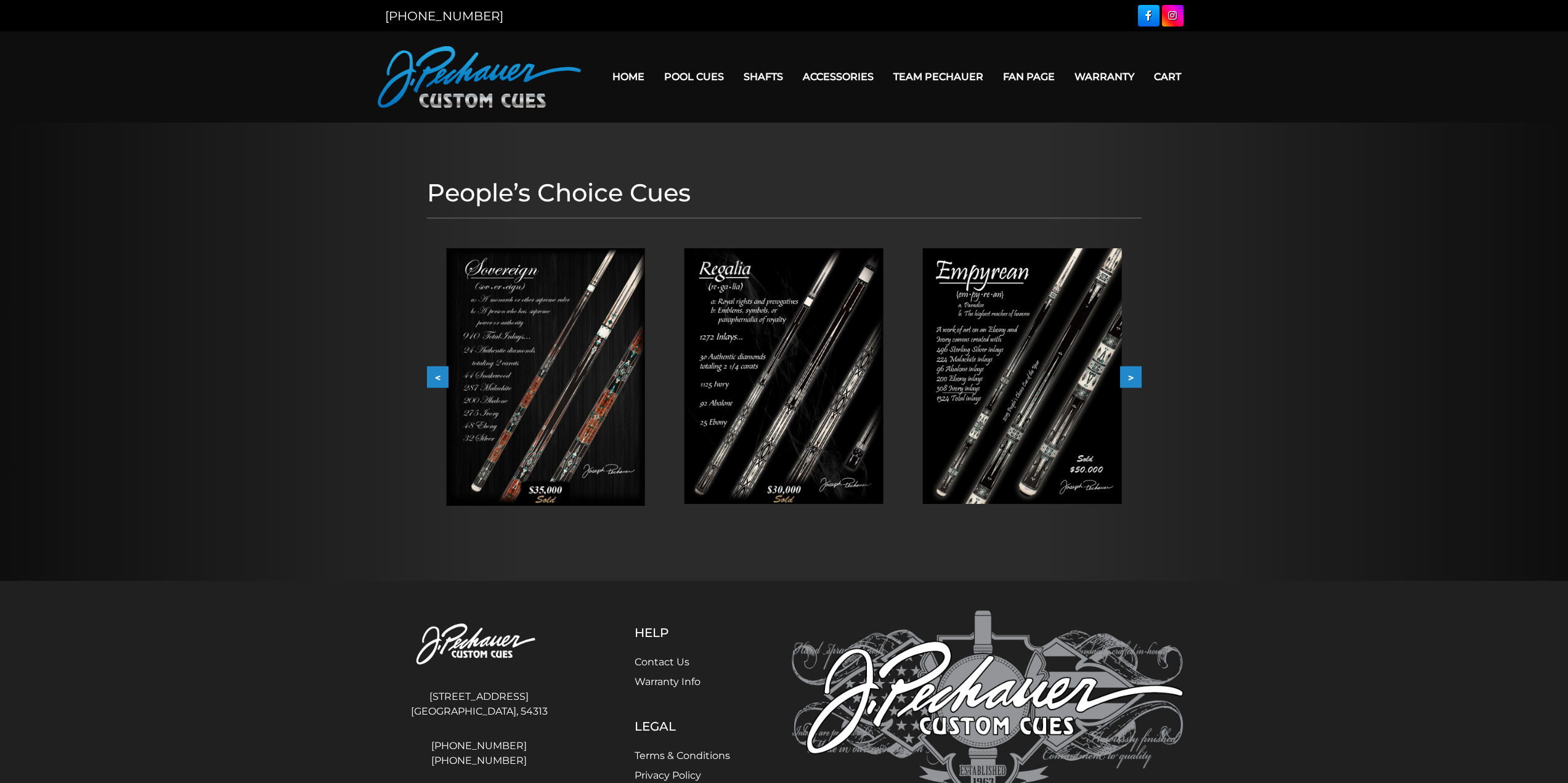
click at [1051, 387] on img at bounding box center [1022, 376] width 199 height 255
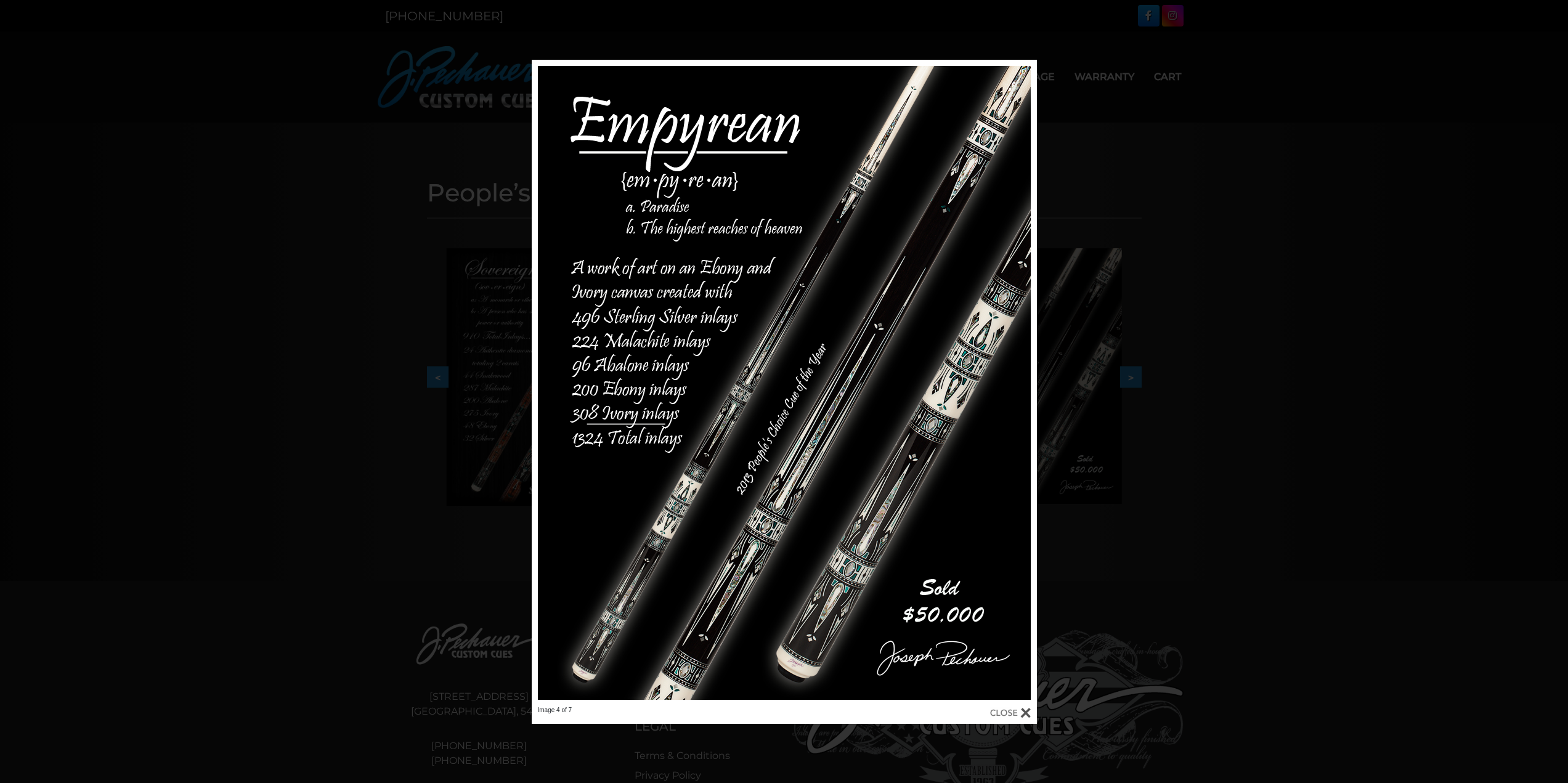
click at [1027, 710] on div at bounding box center [1010, 713] width 40 height 14
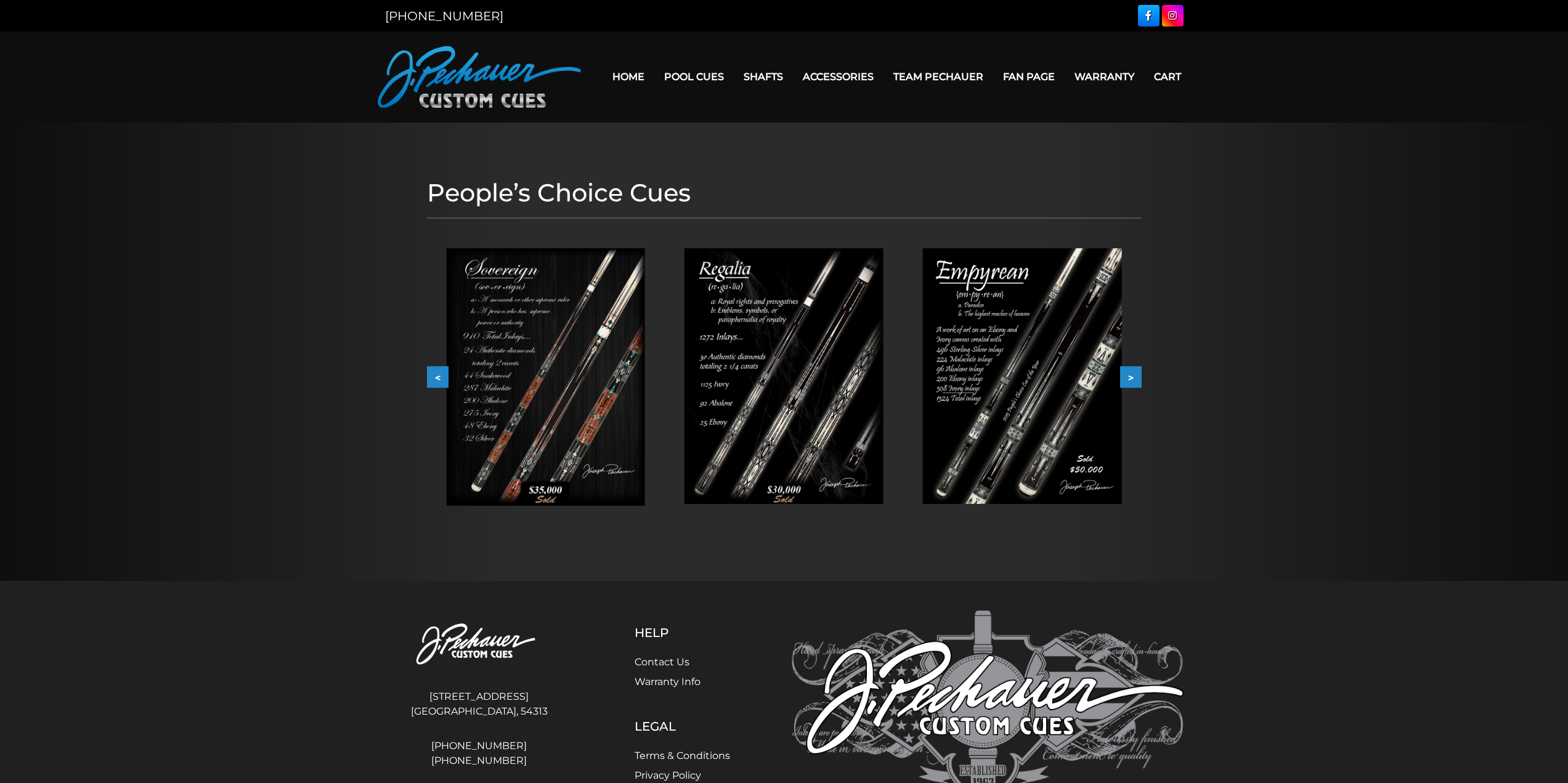
click at [1136, 380] on button ">" at bounding box center [1130, 377] width 21 height 21
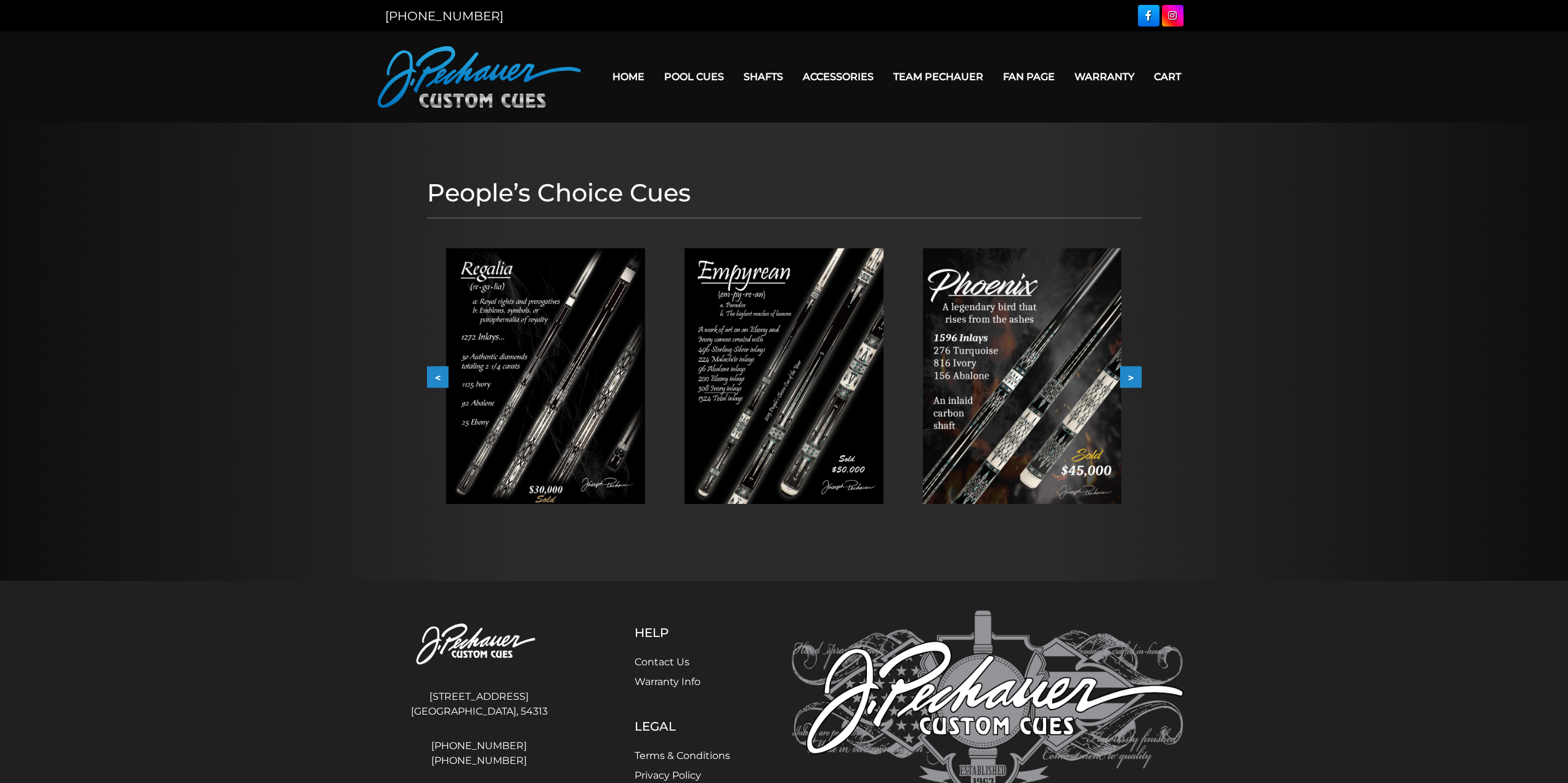
click at [1136, 380] on button ">" at bounding box center [1130, 377] width 21 height 21
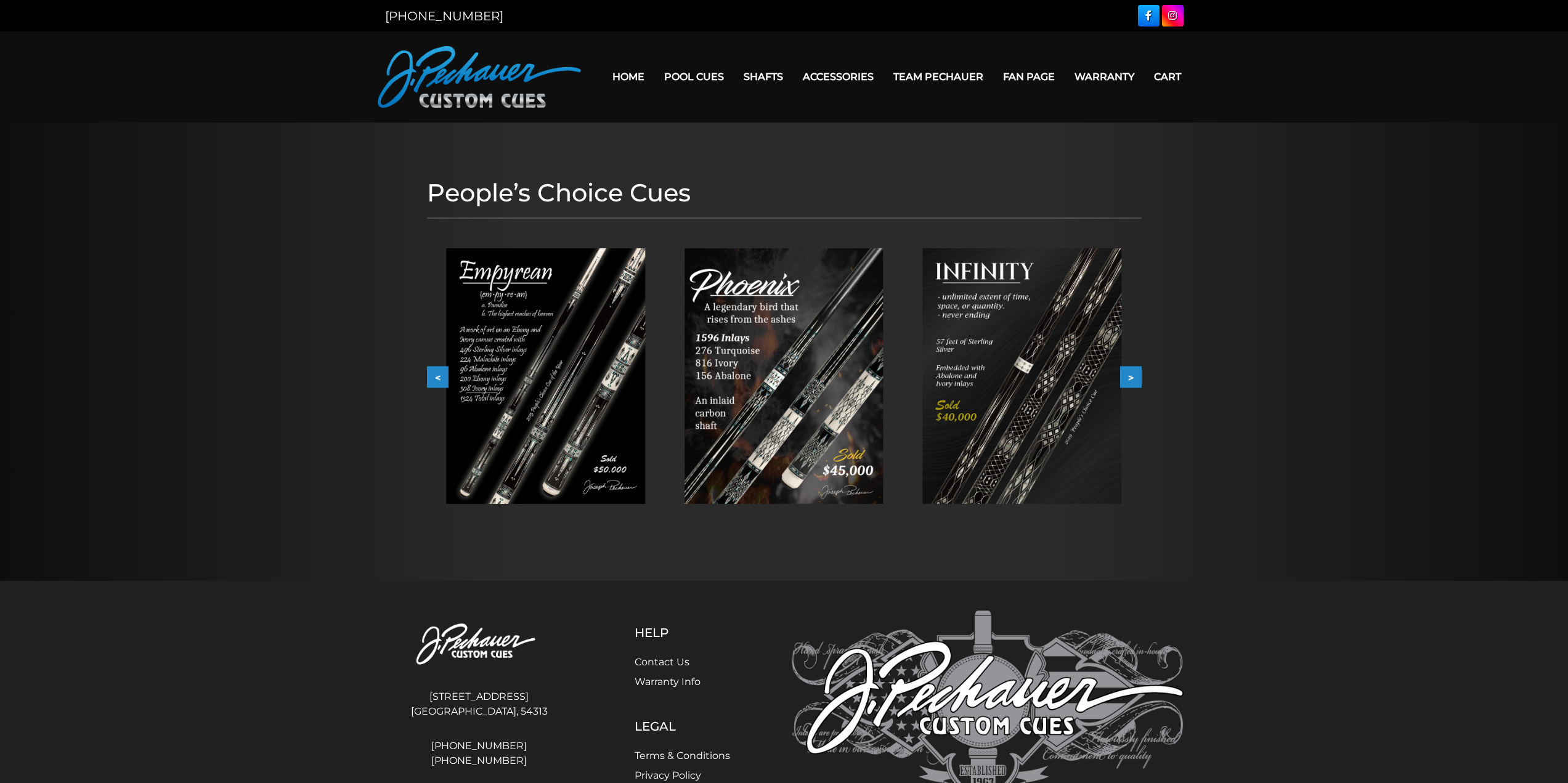
click at [1136, 380] on button ">" at bounding box center [1130, 377] width 21 height 21
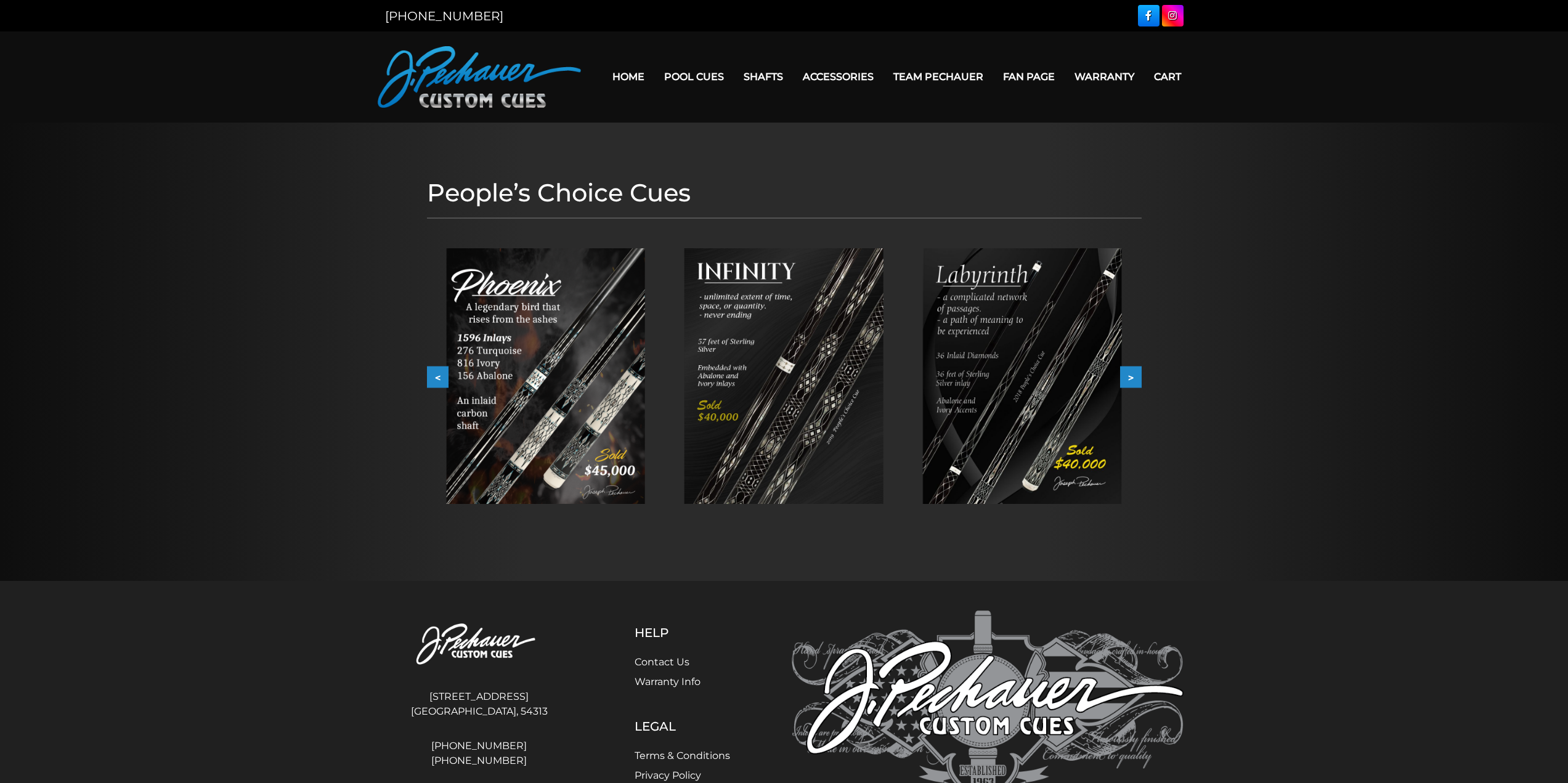
click at [1136, 380] on button ">" at bounding box center [1130, 377] width 21 height 21
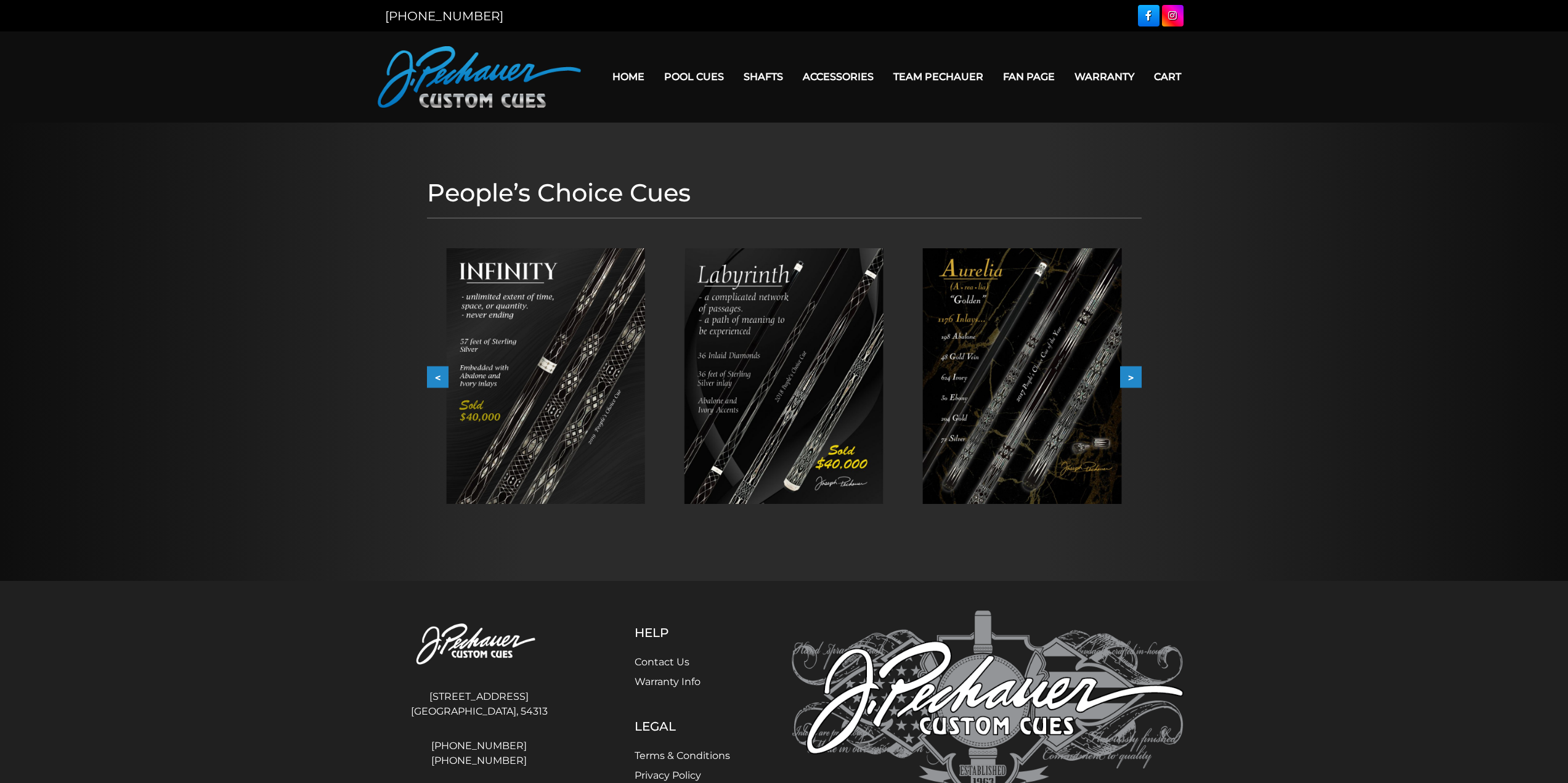
click at [1075, 386] on img at bounding box center [1022, 376] width 199 height 255
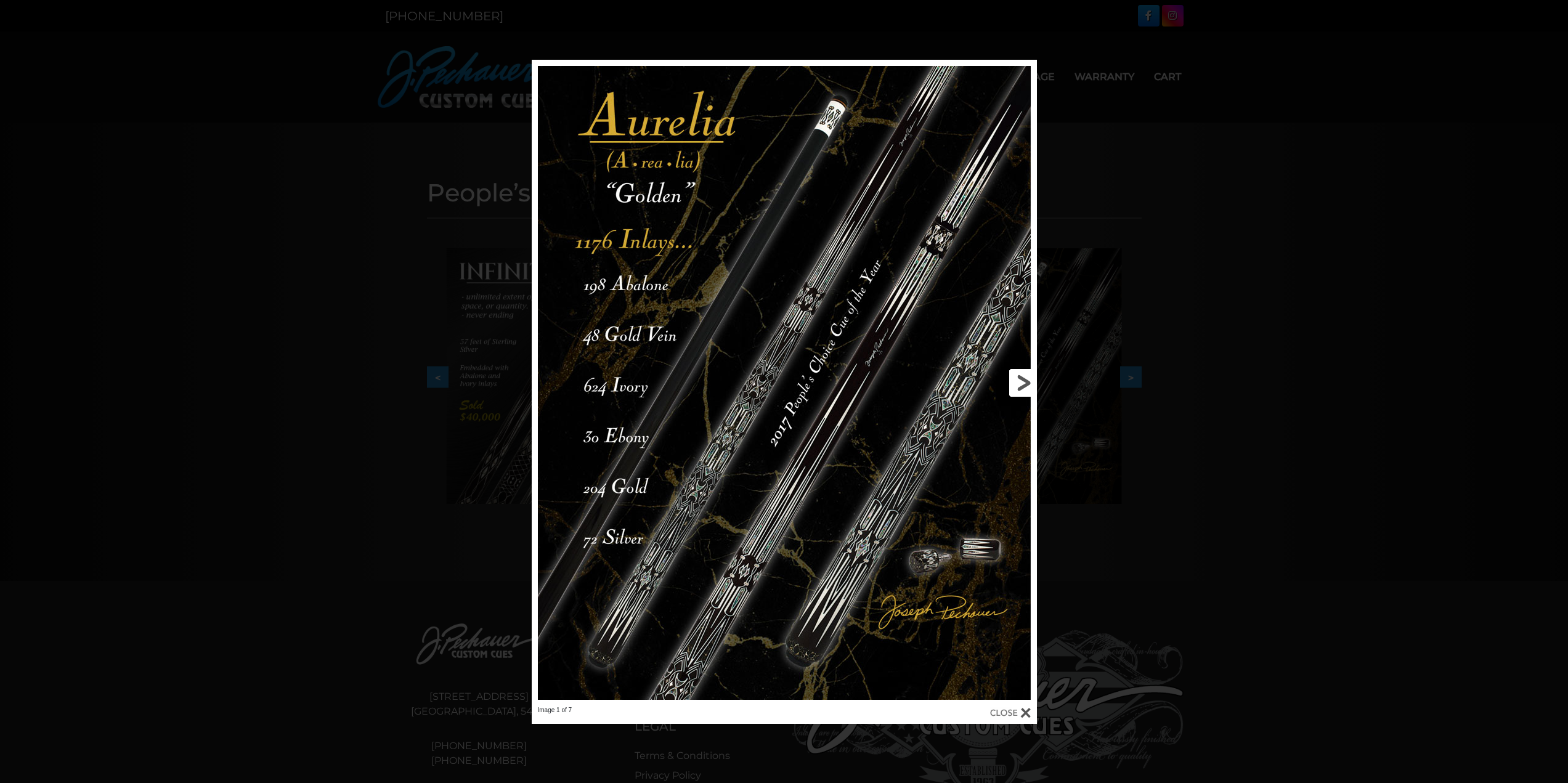
click at [993, 548] on link at bounding box center [923, 383] width 227 height 646
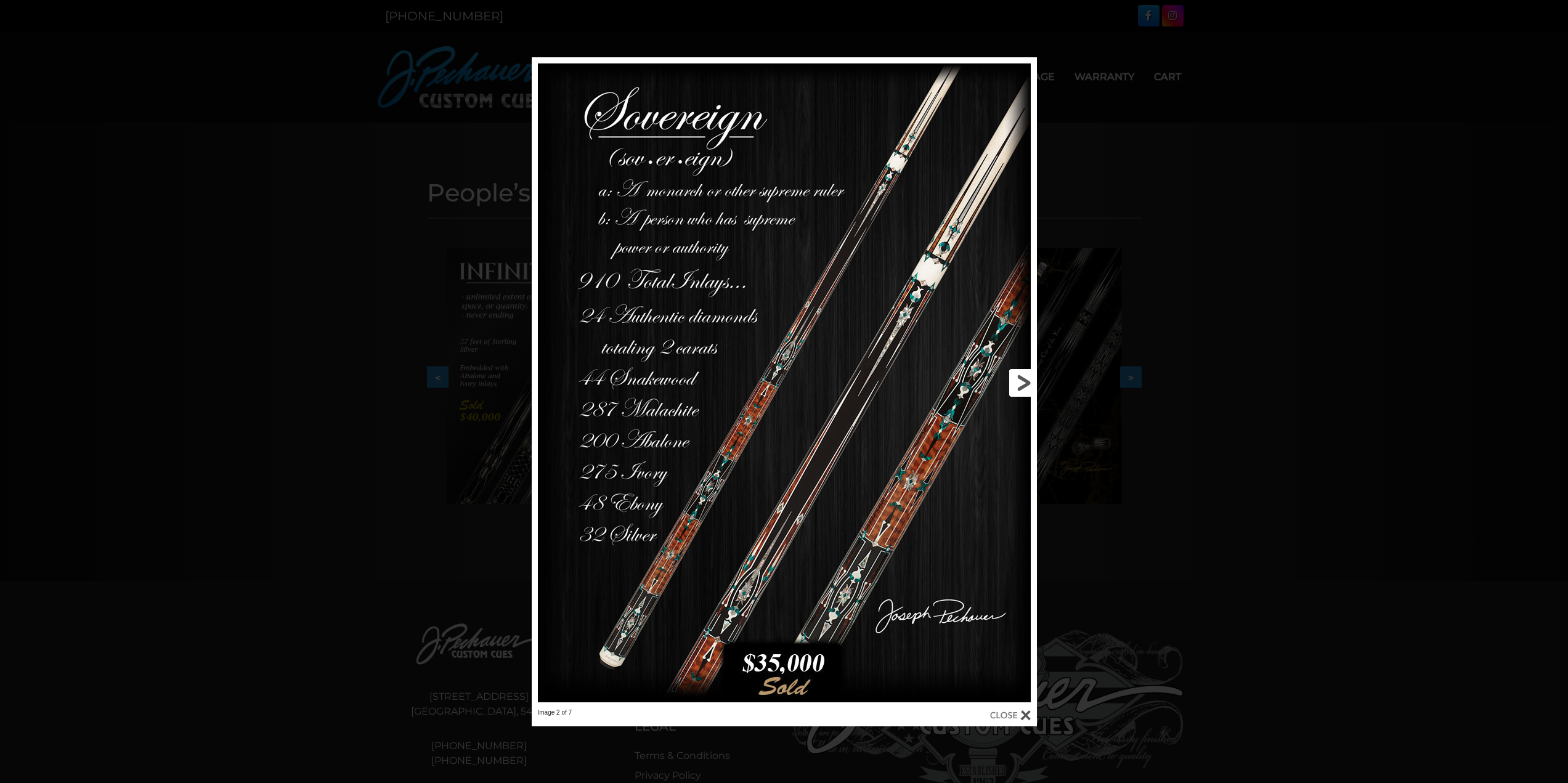
click at [1023, 373] on link at bounding box center [923, 383] width 227 height 651
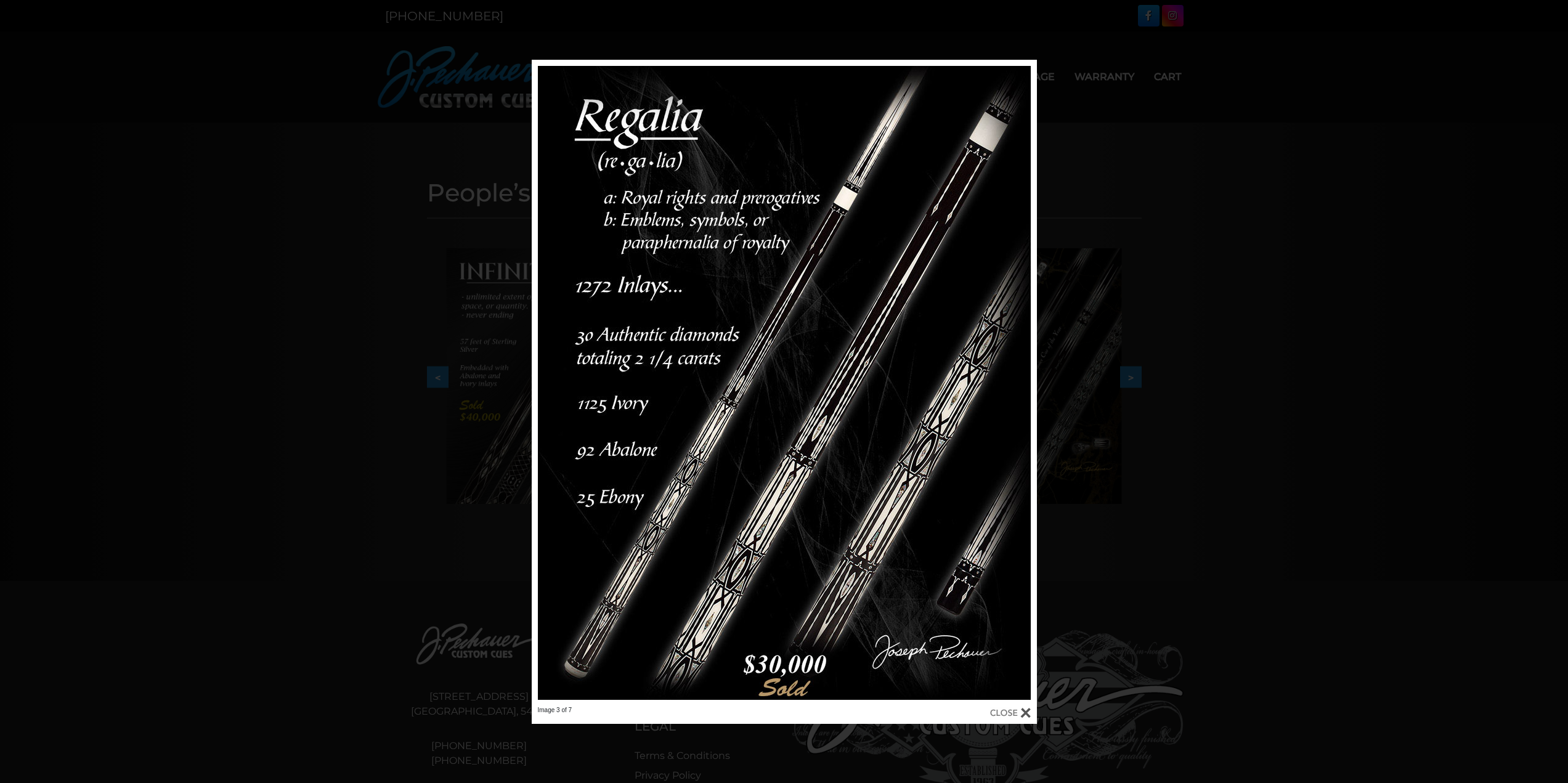
click at [1029, 709] on div at bounding box center [1010, 713] width 40 height 14
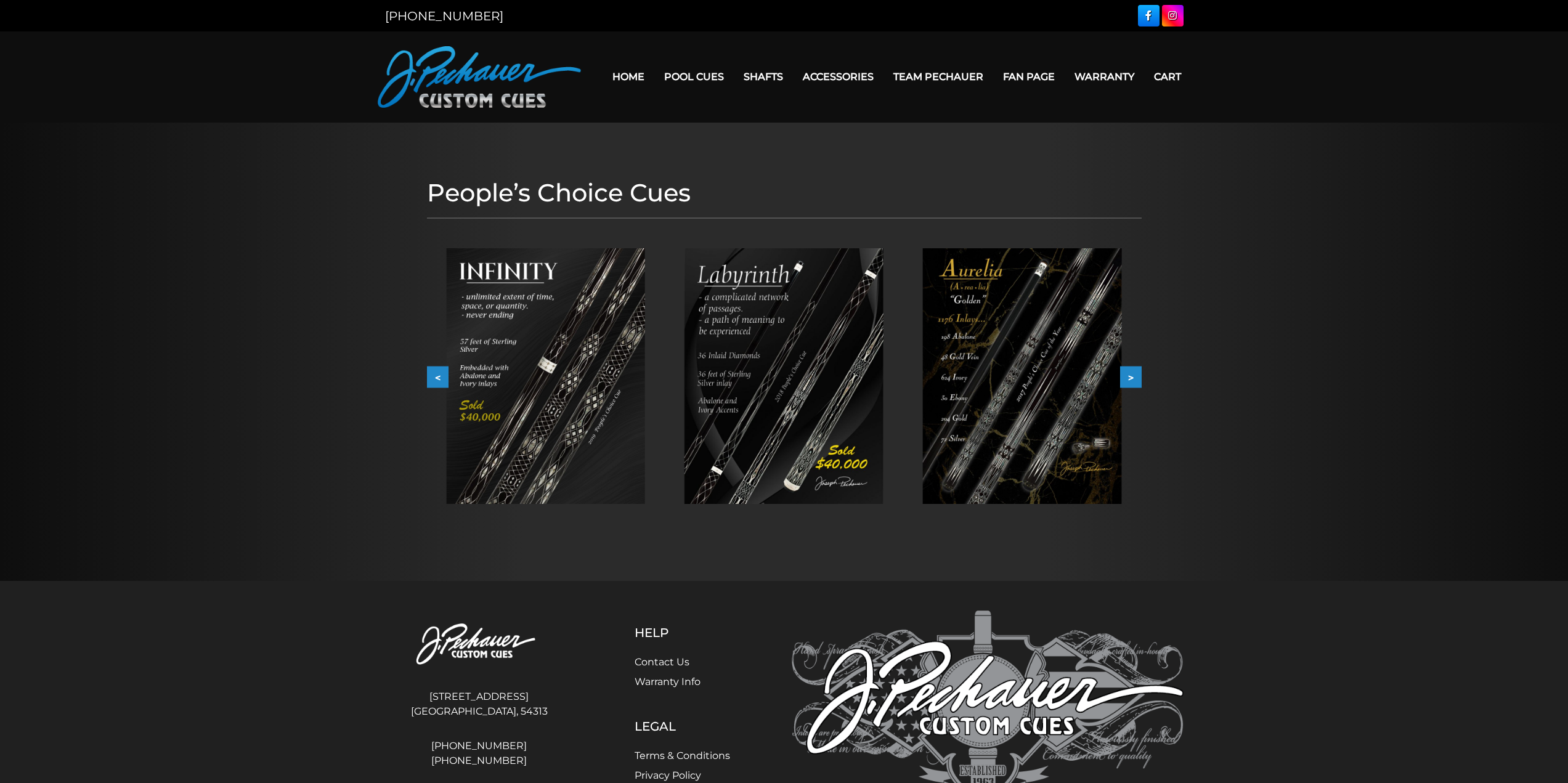
click at [950, 76] on link "Team Pechauer" at bounding box center [938, 77] width 109 height 31
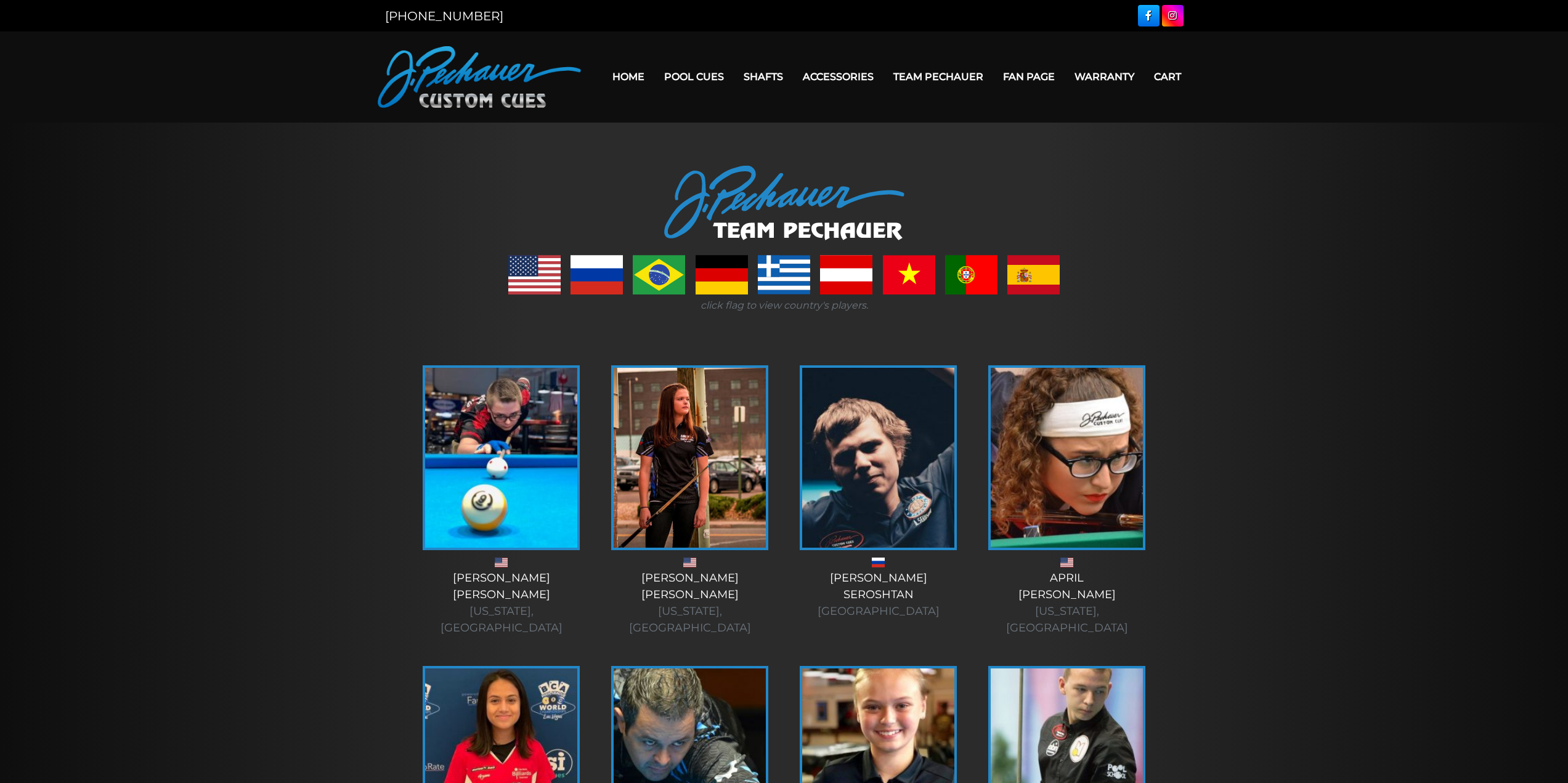
click at [1098, 74] on link "Warranty" at bounding box center [1104, 77] width 79 height 31
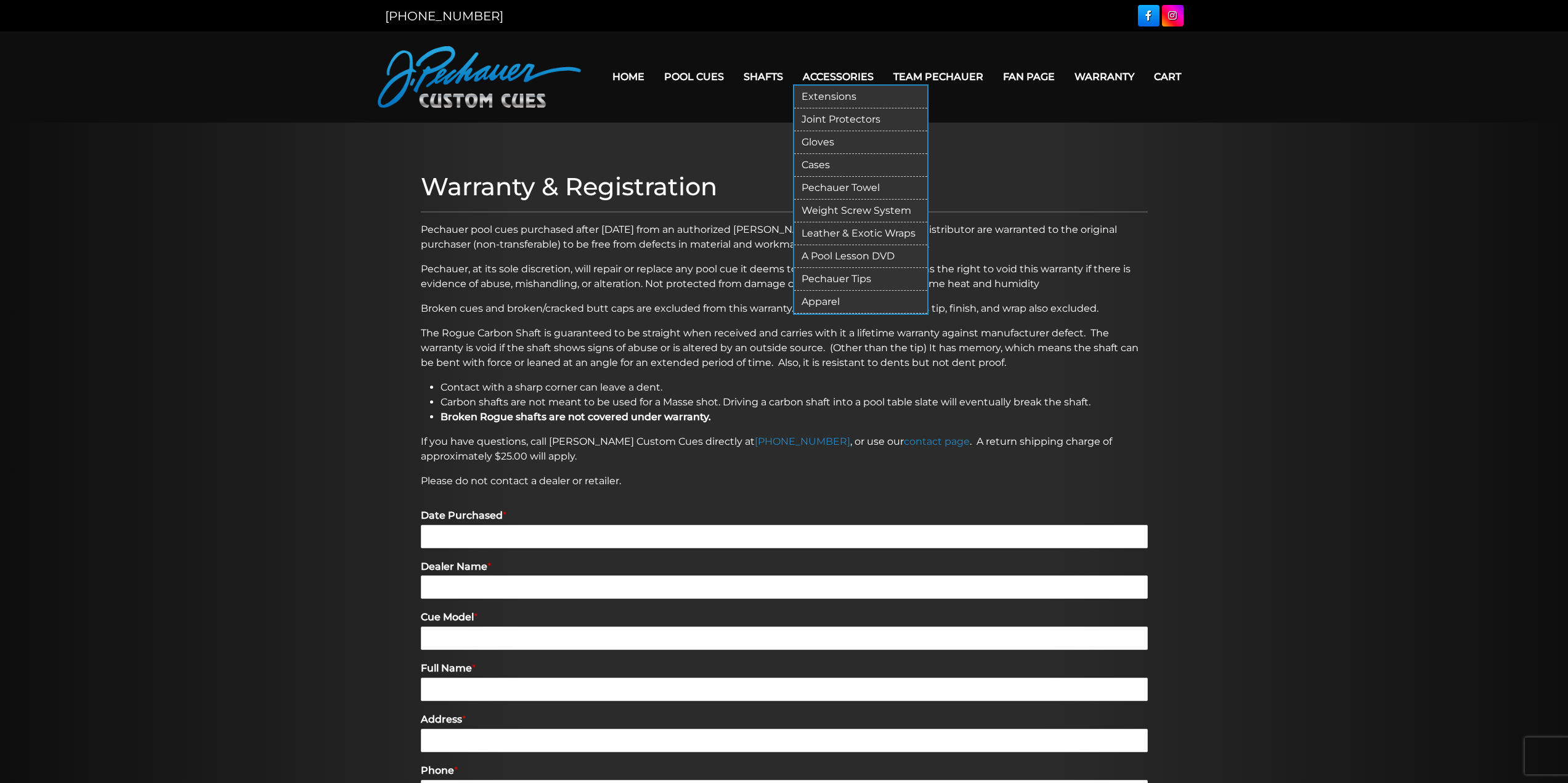
click at [846, 117] on link "Joint Protectors" at bounding box center [861, 119] width 133 height 23
click at [824, 162] on link "Cases" at bounding box center [861, 165] width 133 height 23
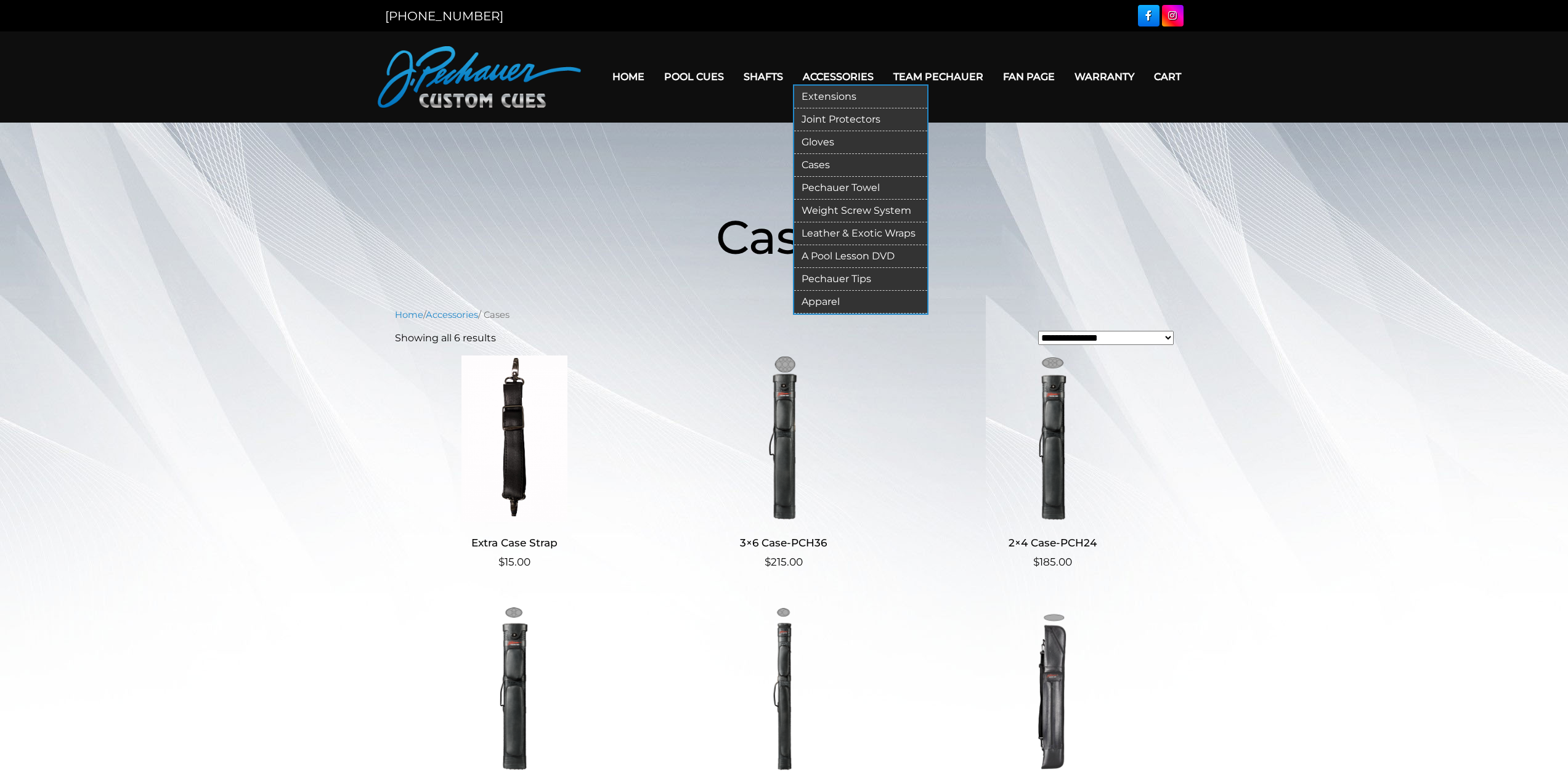
click at [830, 232] on link "Leather & Exotic Wraps" at bounding box center [861, 233] width 133 height 23
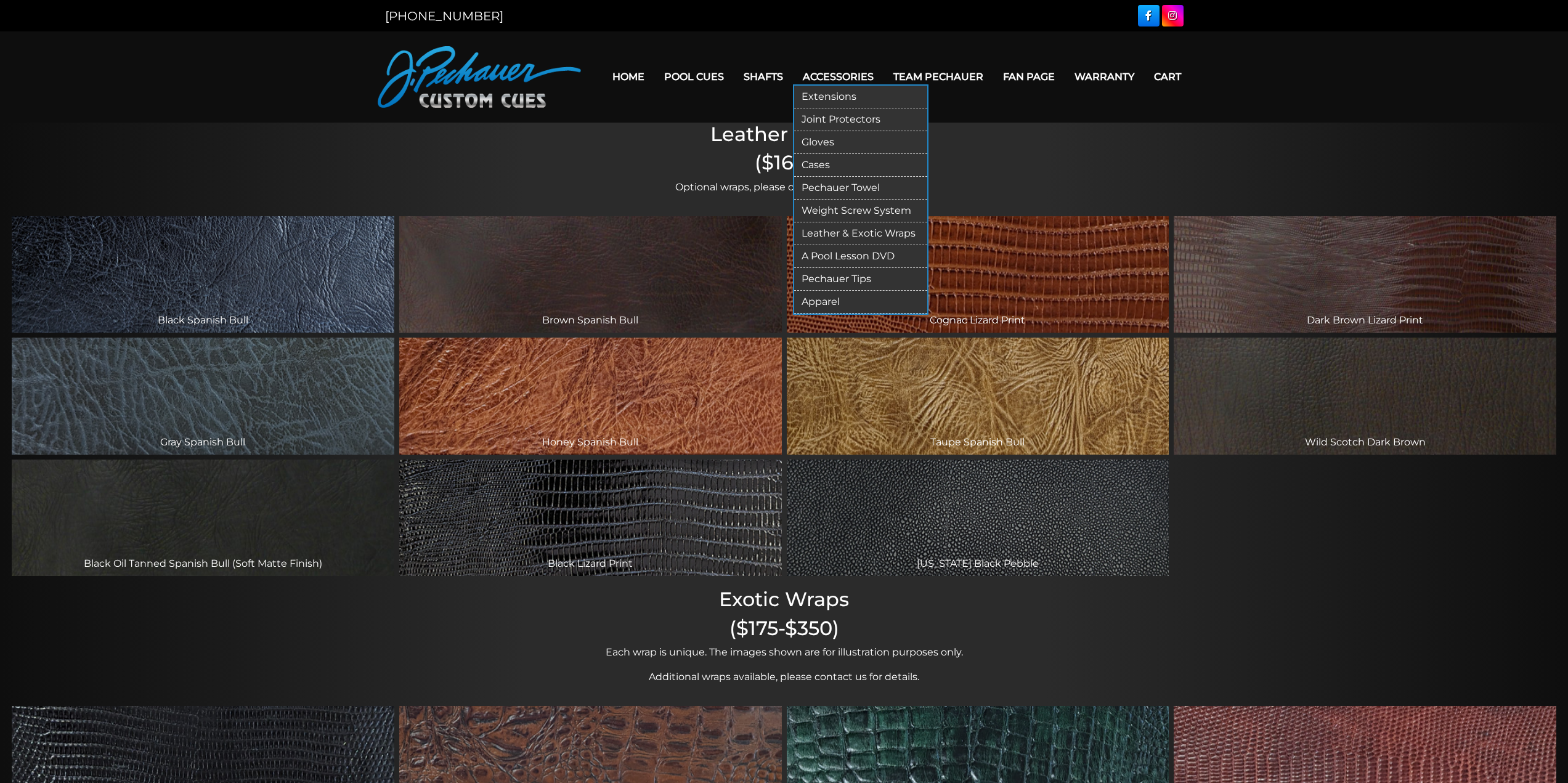
click at [851, 273] on link "Pechauer Tips" at bounding box center [861, 279] width 133 height 23
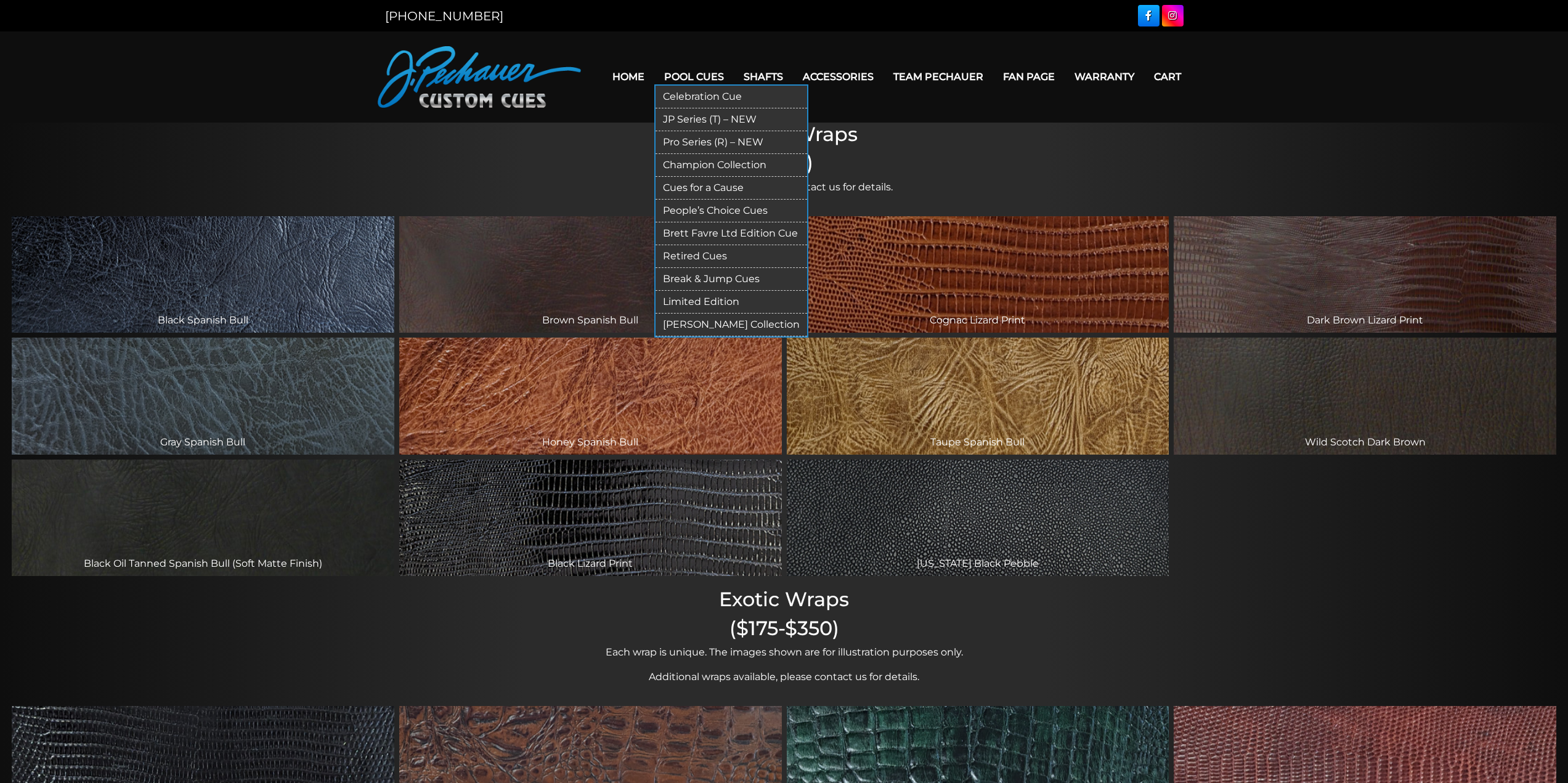
click at [721, 324] on link "[PERSON_NAME] Collection" at bounding box center [731, 324] width 152 height 23
